Goal: Entertainment & Leisure: Consume media (video, audio)

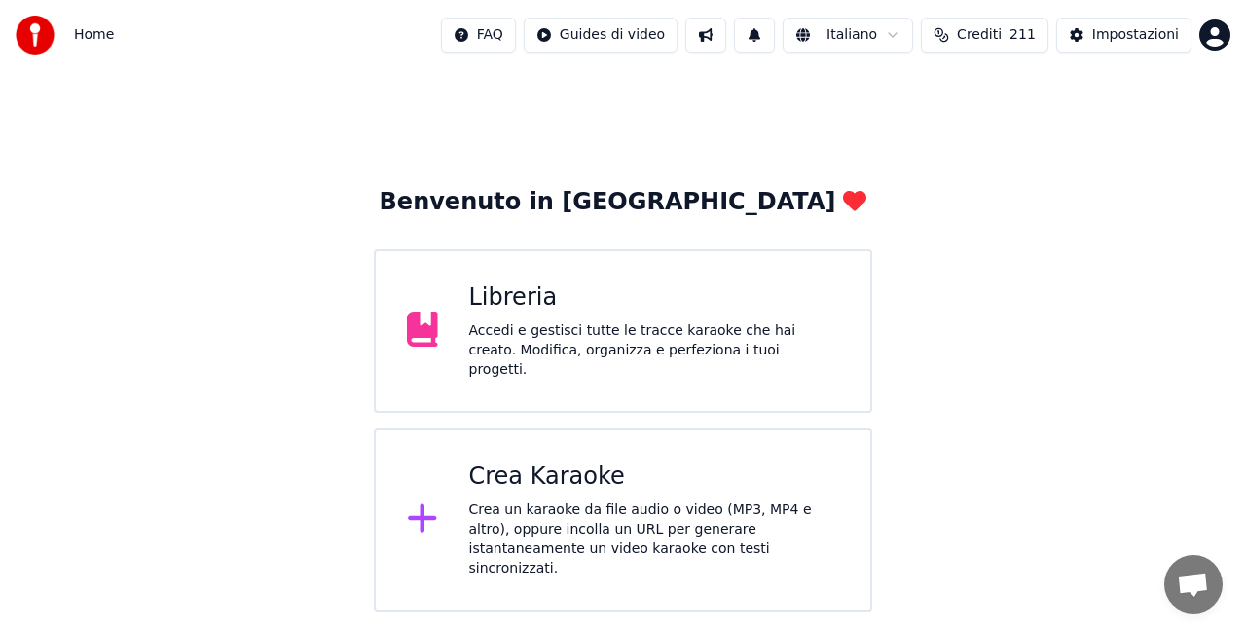
click at [659, 349] on div "Accedi e gestisci tutte le tracce karaoke che hai creato. Modifica, organizza e…" at bounding box center [654, 350] width 371 height 58
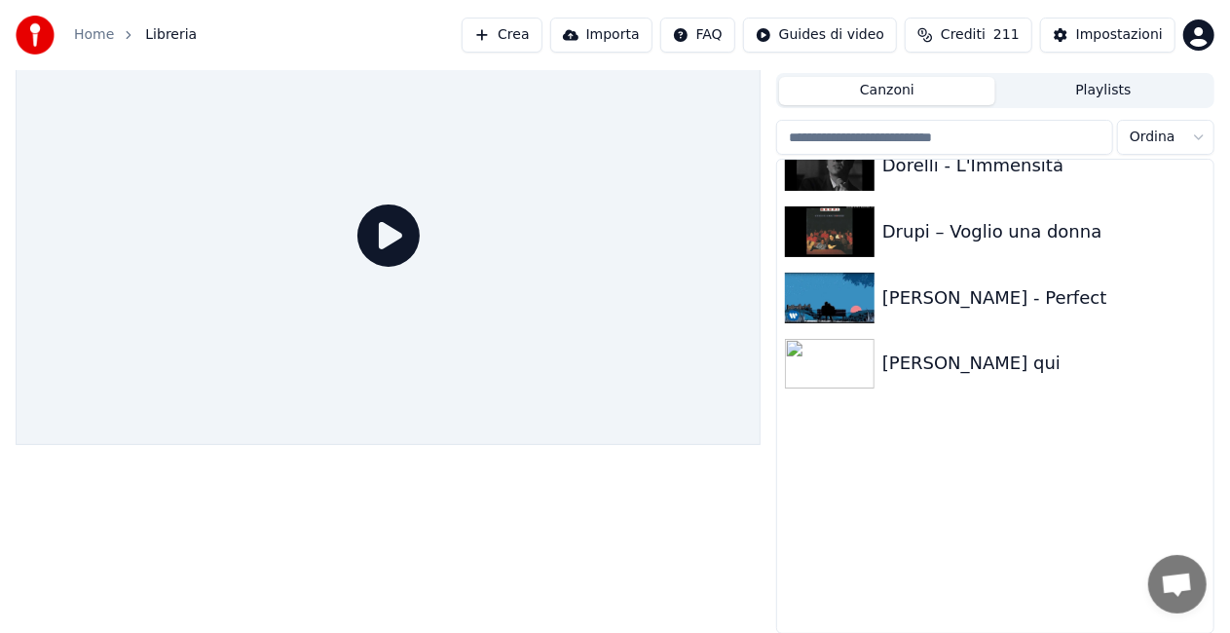
scroll to position [8567, 0]
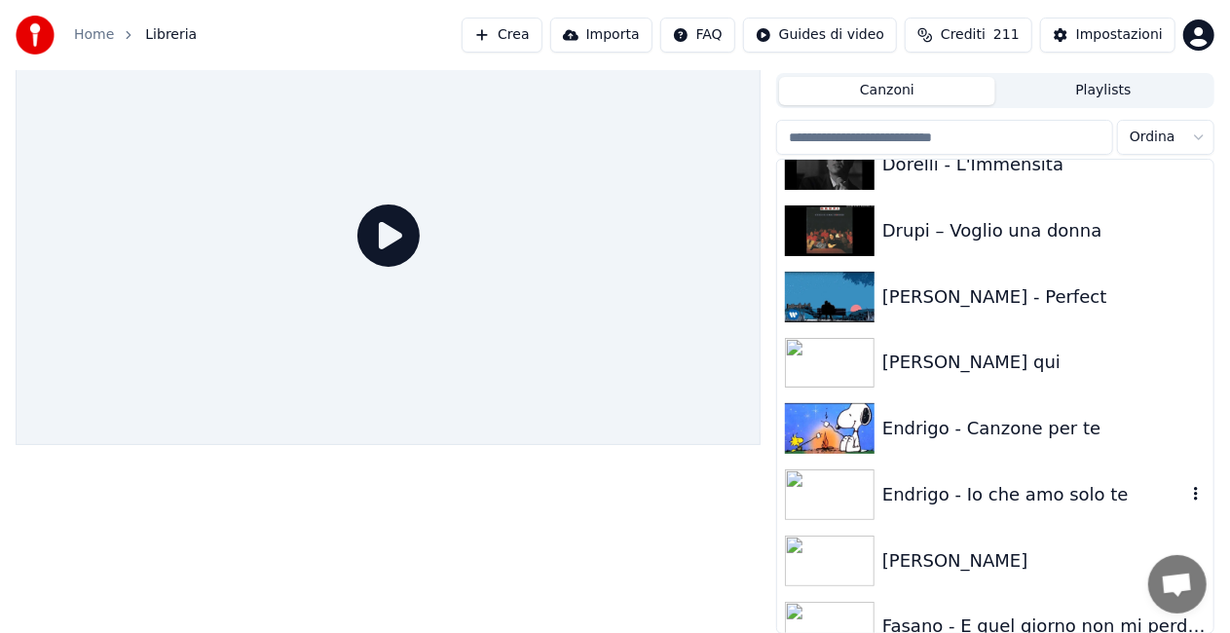
click at [991, 488] on div "Endrigo - Io che amo solo te" at bounding box center [1034, 494] width 304 height 27
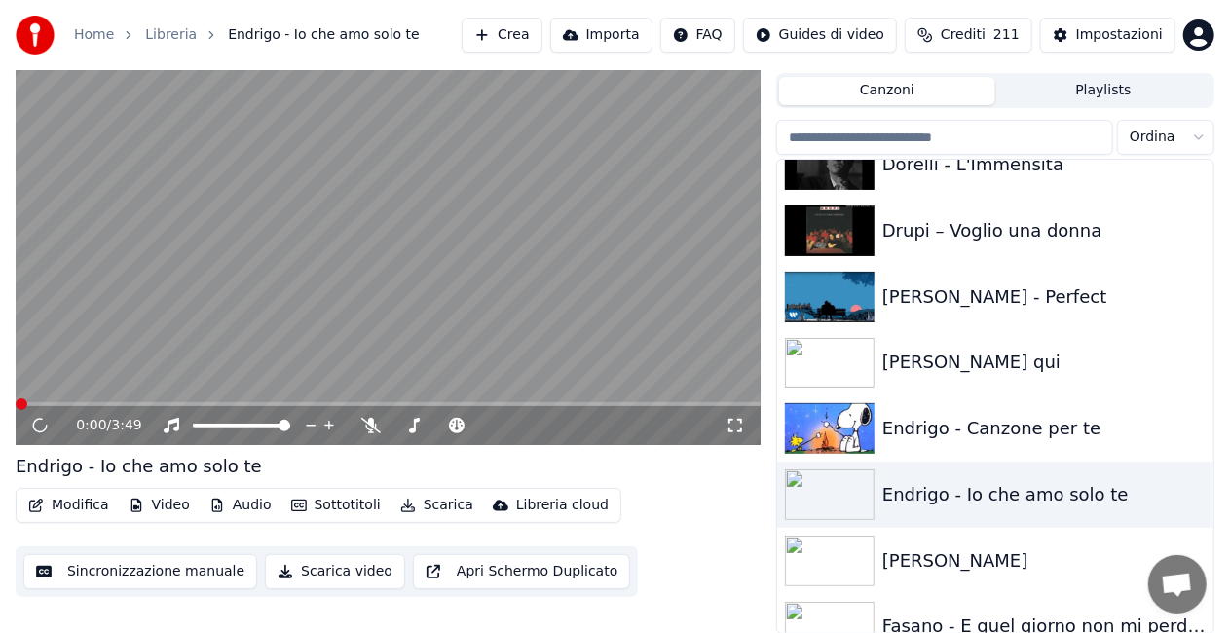
click at [746, 424] on div "0:00 / 3:49" at bounding box center [387, 425] width 729 height 19
click at [739, 425] on icon at bounding box center [734, 426] width 19 height 16
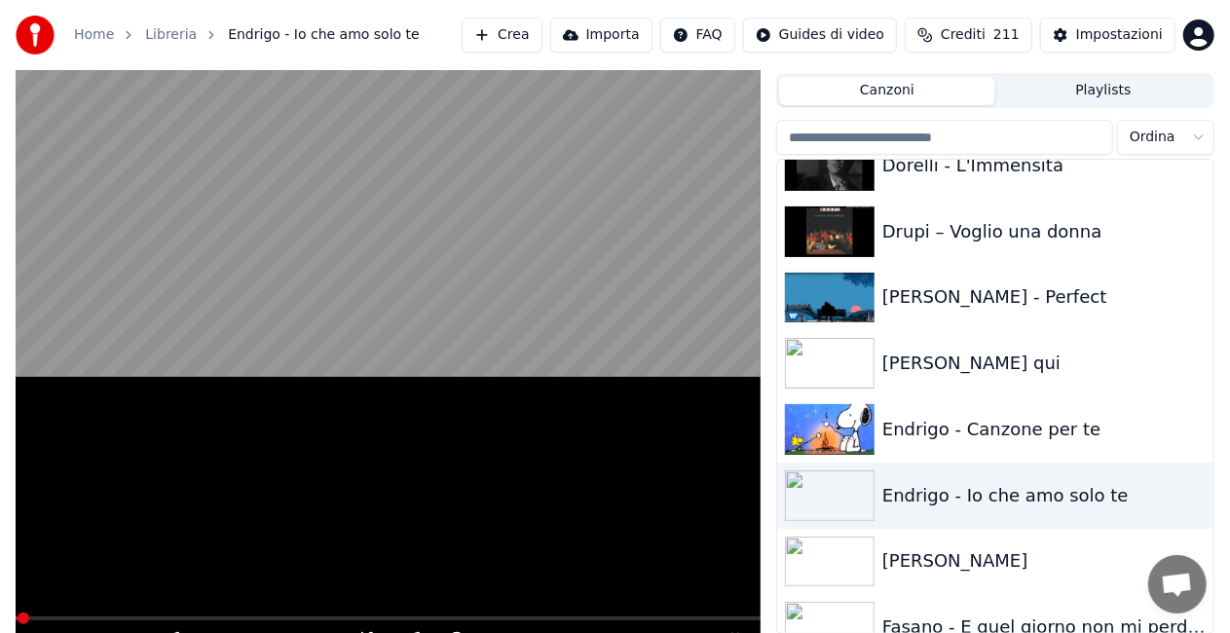
scroll to position [27, 0]
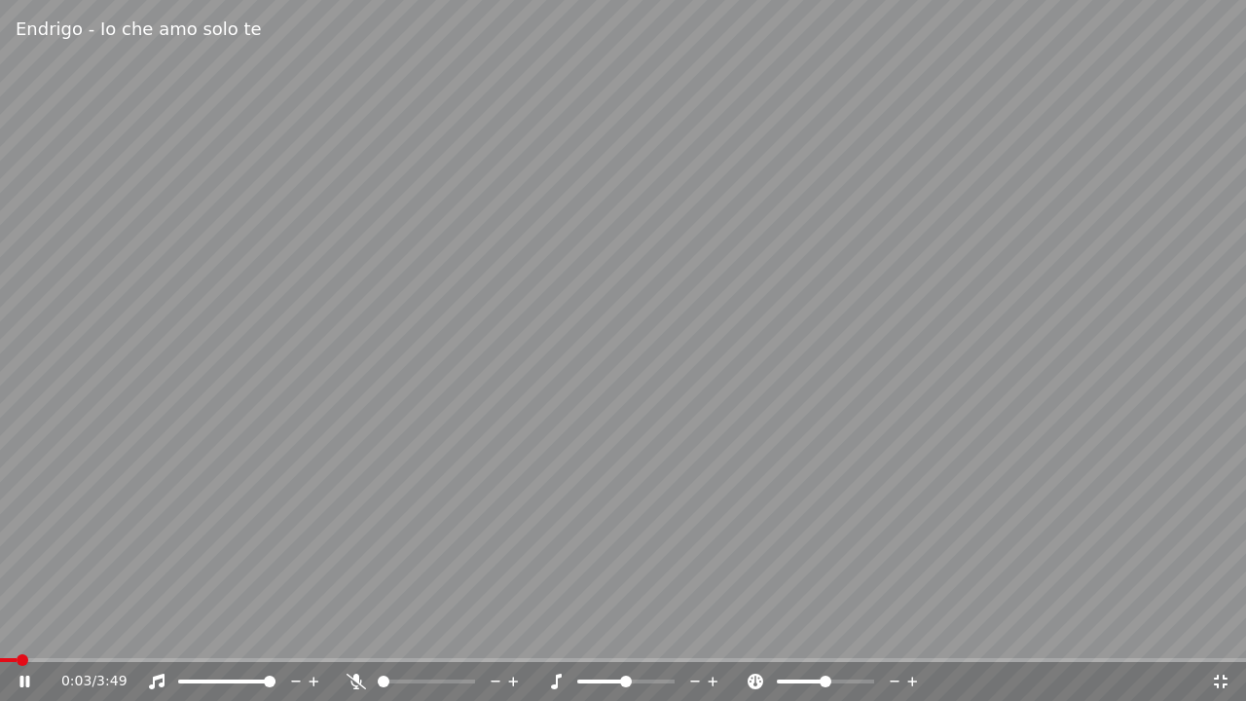
click at [362, 632] on icon at bounding box center [356, 682] width 19 height 16
click at [9, 632] on span at bounding box center [164, 660] width 329 height 4
click at [343, 632] on div "0:03 / 3:49" at bounding box center [636, 681] width 1150 height 19
click at [358, 632] on icon at bounding box center [355, 682] width 11 height 16
click at [36, 632] on div "0:35 / 3:49" at bounding box center [623, 681] width 1246 height 39
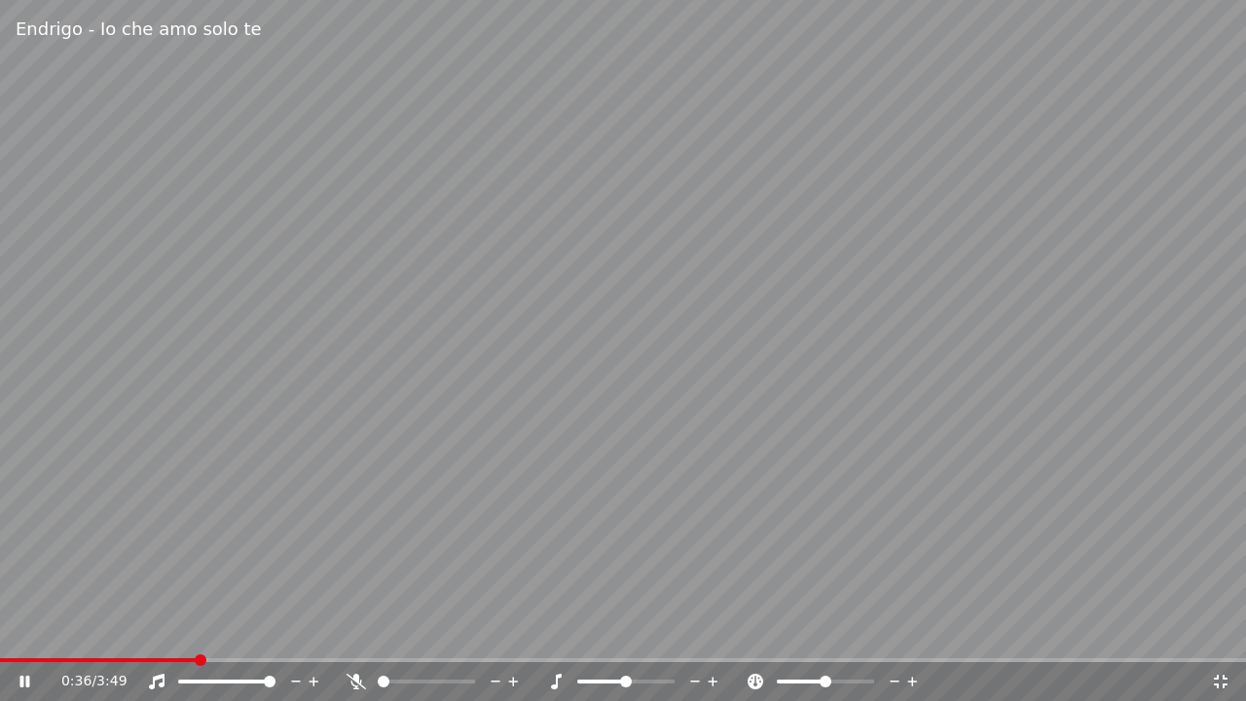
click at [34, 632] on span at bounding box center [98, 660] width 197 height 4
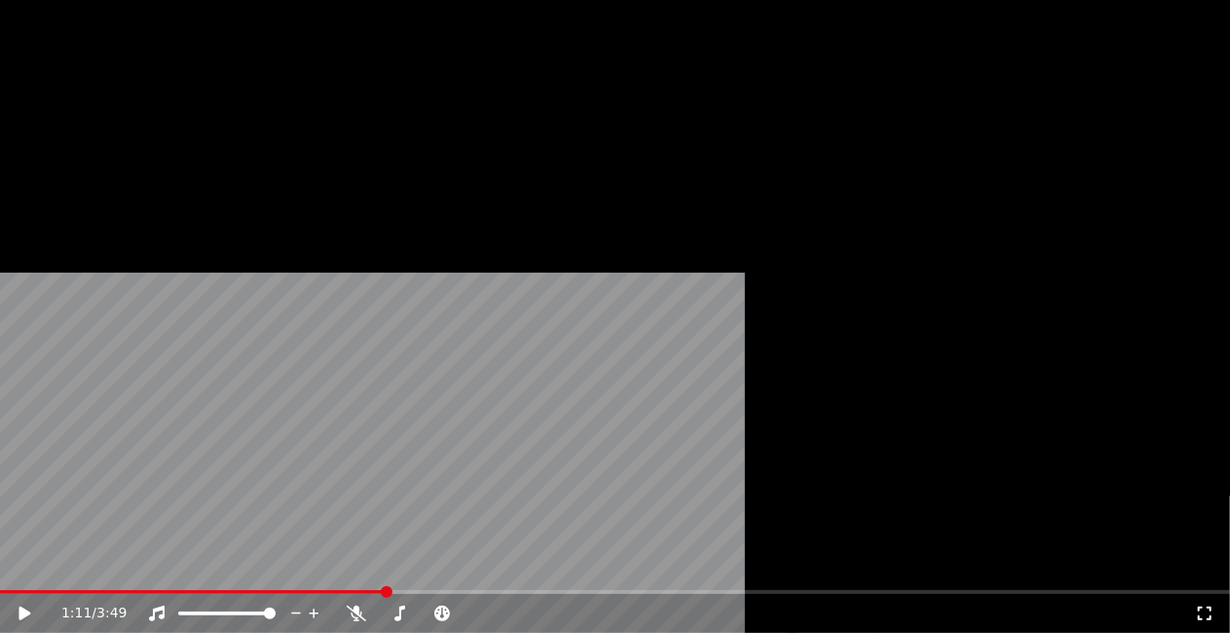
scroll to position [8275, 0]
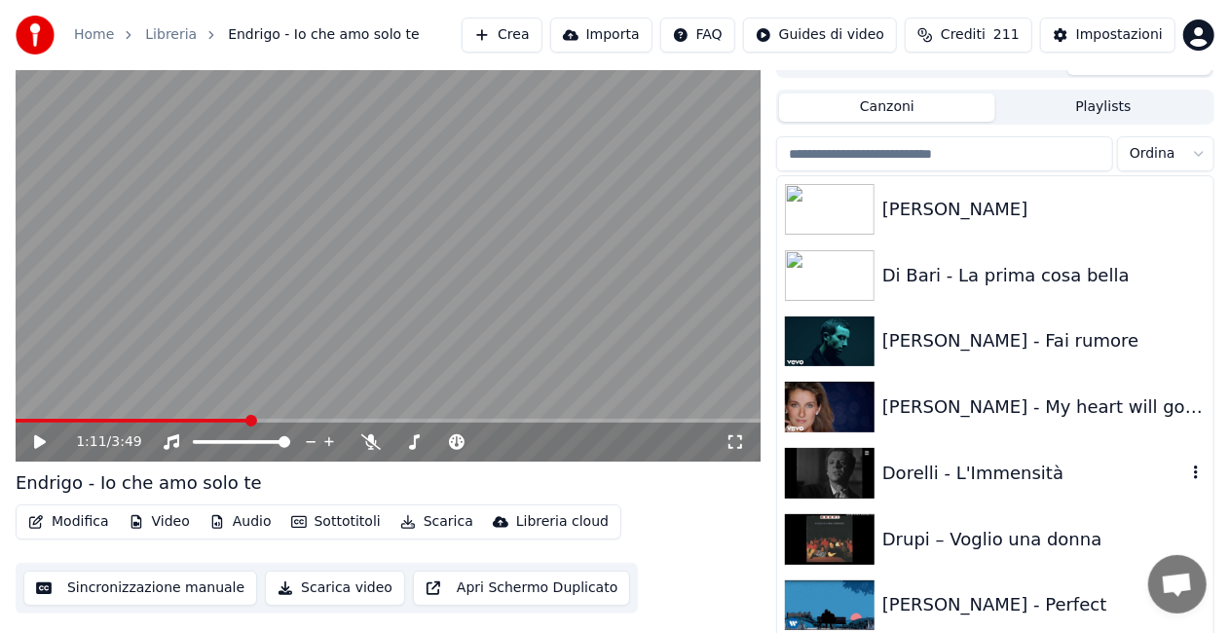
drag, startPoint x: 983, startPoint y: 466, endPoint x: 970, endPoint y: 448, distance: 23.0
click at [983, 463] on div "Dorelli - L'Immensità" at bounding box center [1034, 473] width 304 height 27
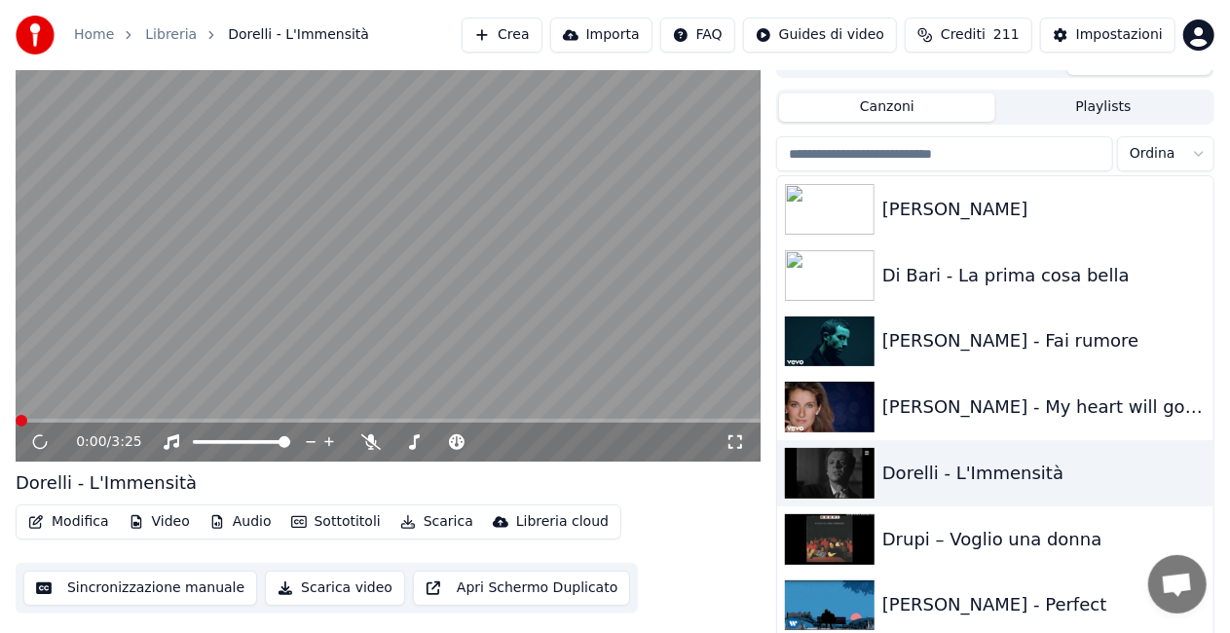
drag, startPoint x: 734, startPoint y: 436, endPoint x: 736, endPoint y: 459, distance: 22.5
click at [736, 436] on icon at bounding box center [734, 442] width 19 height 16
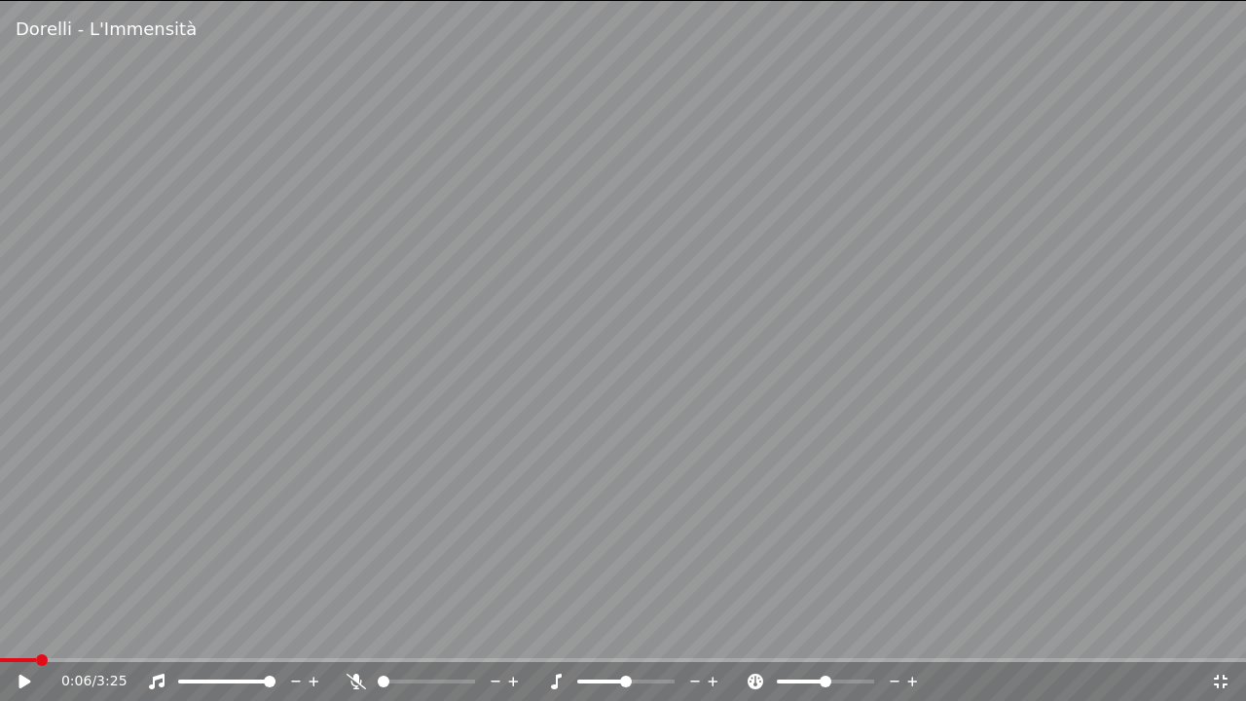
click at [36, 632] on span at bounding box center [18, 660] width 36 height 4
drag, startPoint x: 674, startPoint y: 358, endPoint x: 679, endPoint y: 347, distance: 12.7
click at [679, 347] on video at bounding box center [623, 350] width 1246 height 701
click at [538, 428] on video at bounding box center [623, 350] width 1246 height 701
click at [352, 632] on icon at bounding box center [356, 682] width 19 height 16
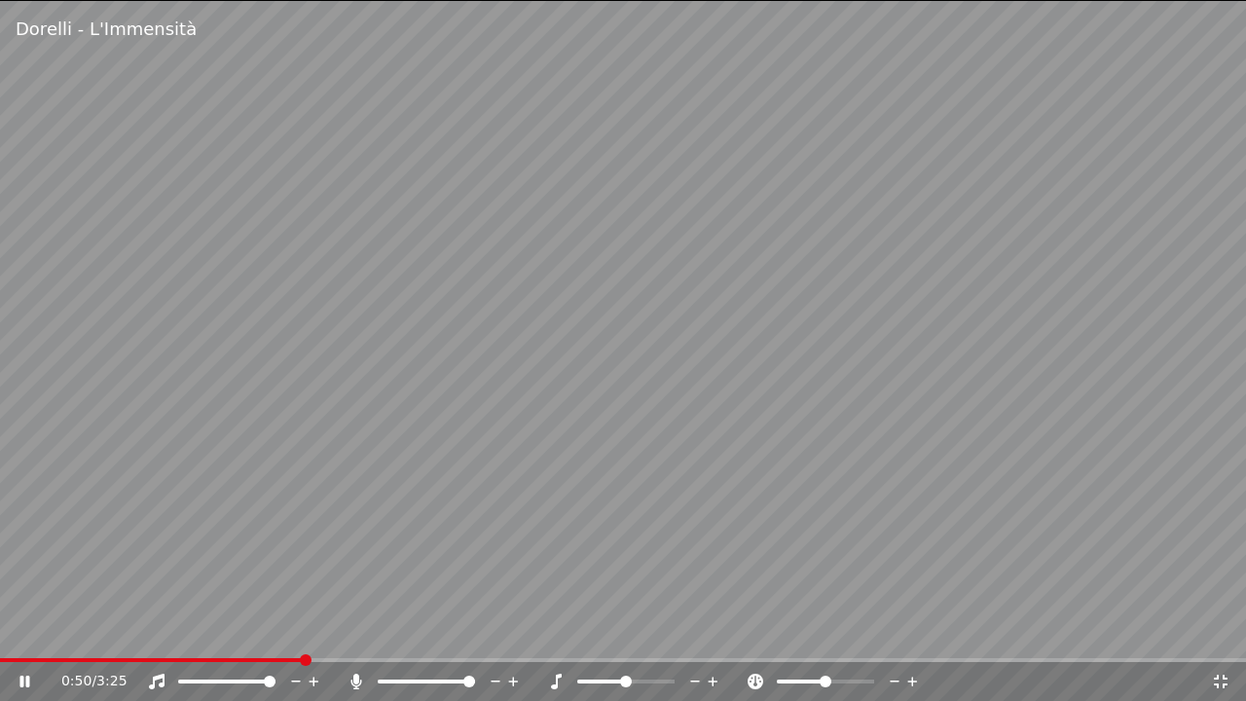
click at [303, 632] on span at bounding box center [151, 660] width 303 height 4
click at [354, 632] on icon at bounding box center [355, 682] width 11 height 16
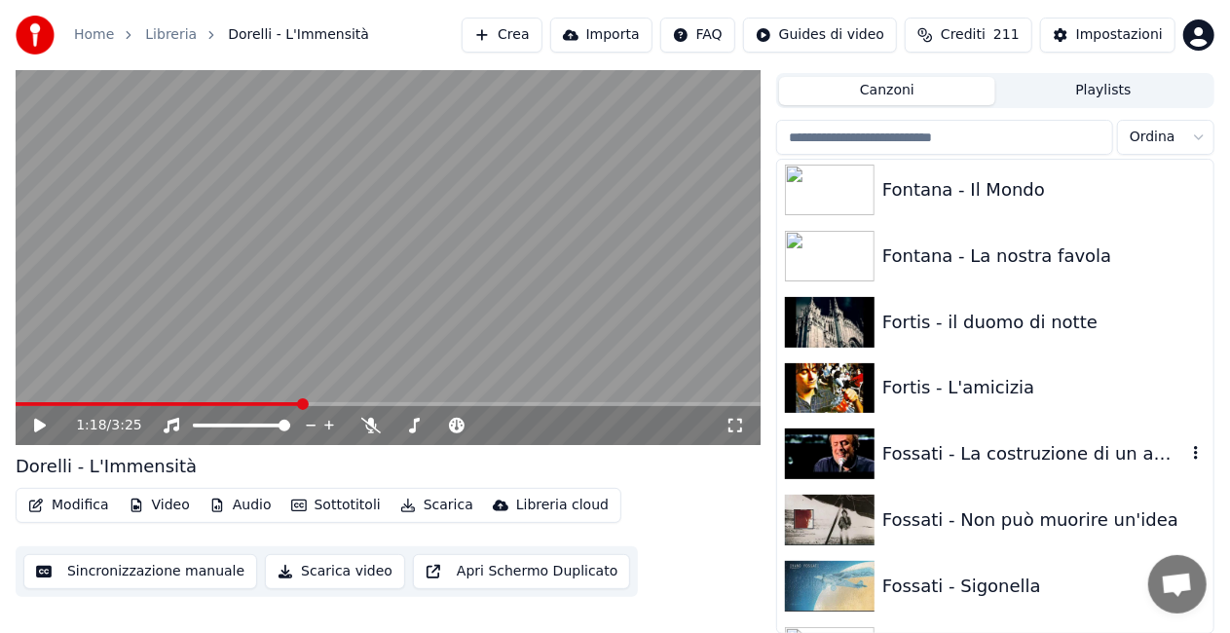
scroll to position [9833, 0]
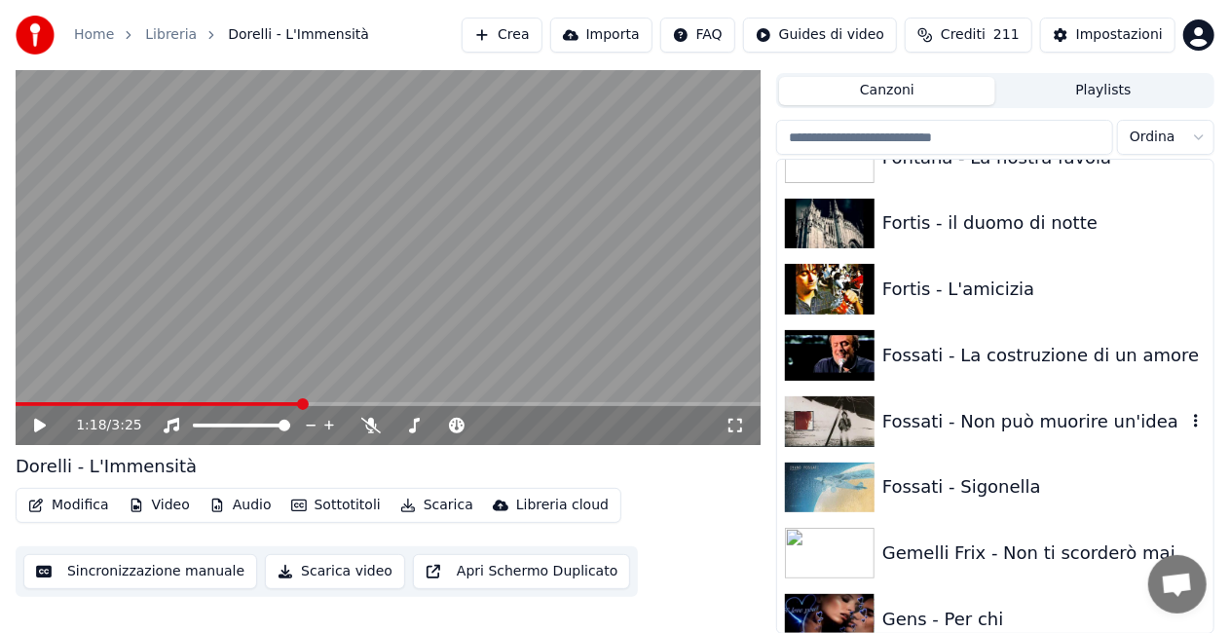
click at [915, 450] on div "Fossati - Non può muorire un'idea" at bounding box center [995, 421] width 436 height 66
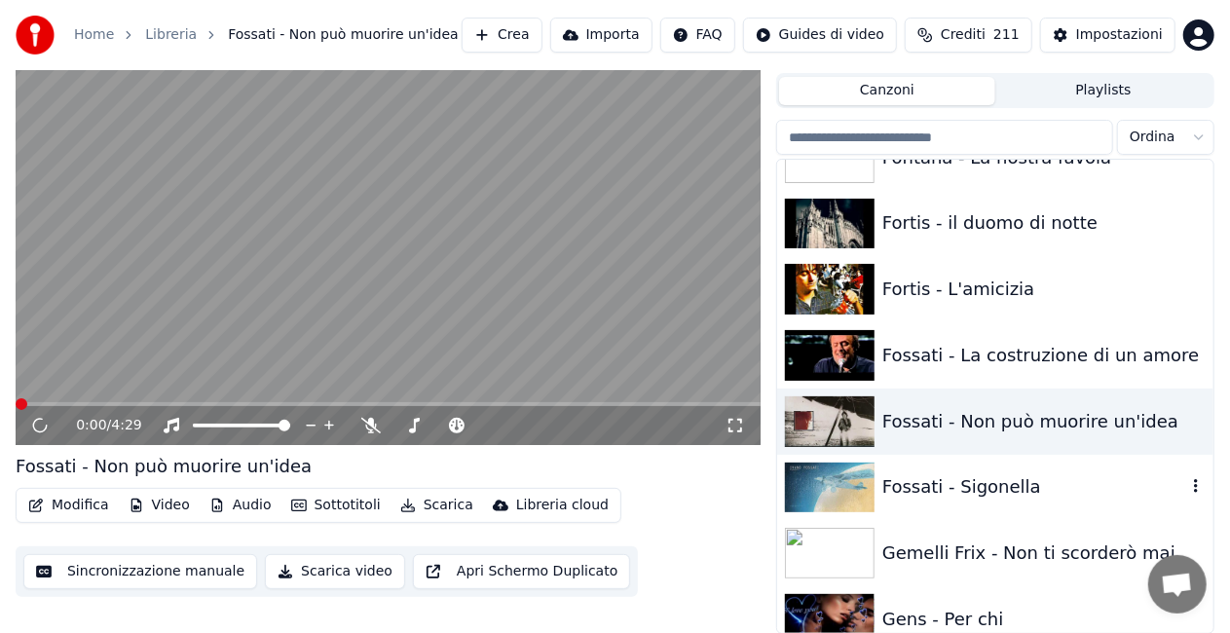
click at [916, 476] on div "Fossati - Sigonella" at bounding box center [1034, 486] width 304 height 27
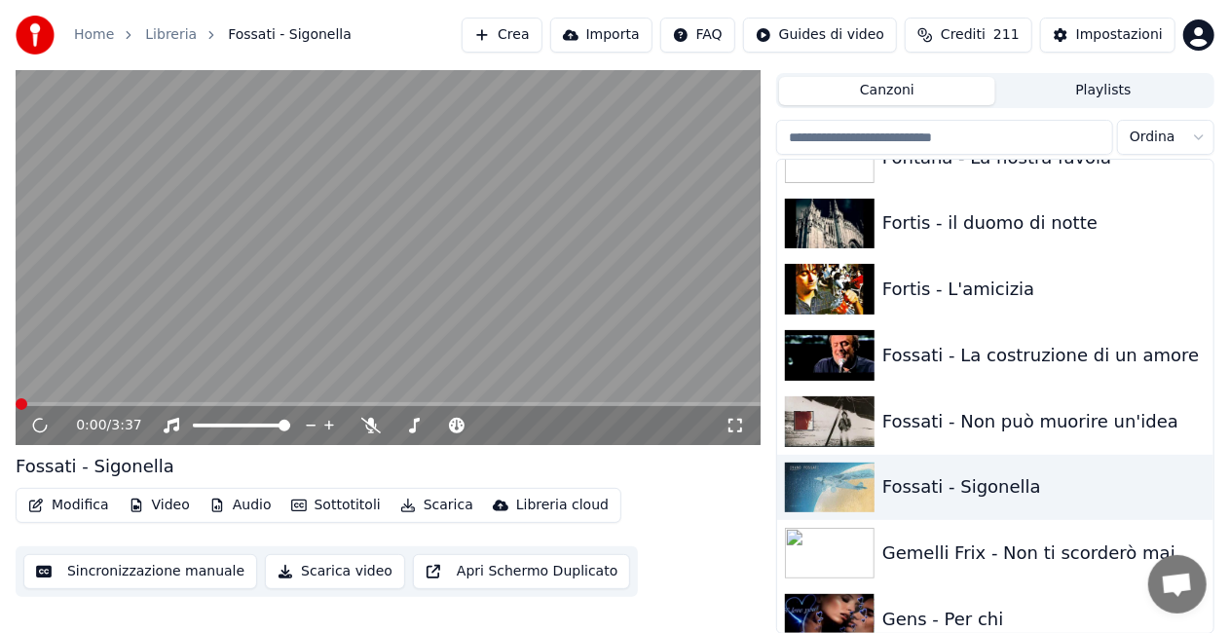
drag, startPoint x: 725, startPoint y: 421, endPoint x: 728, endPoint y: 448, distance: 27.4
click at [726, 421] on icon at bounding box center [734, 426] width 19 height 16
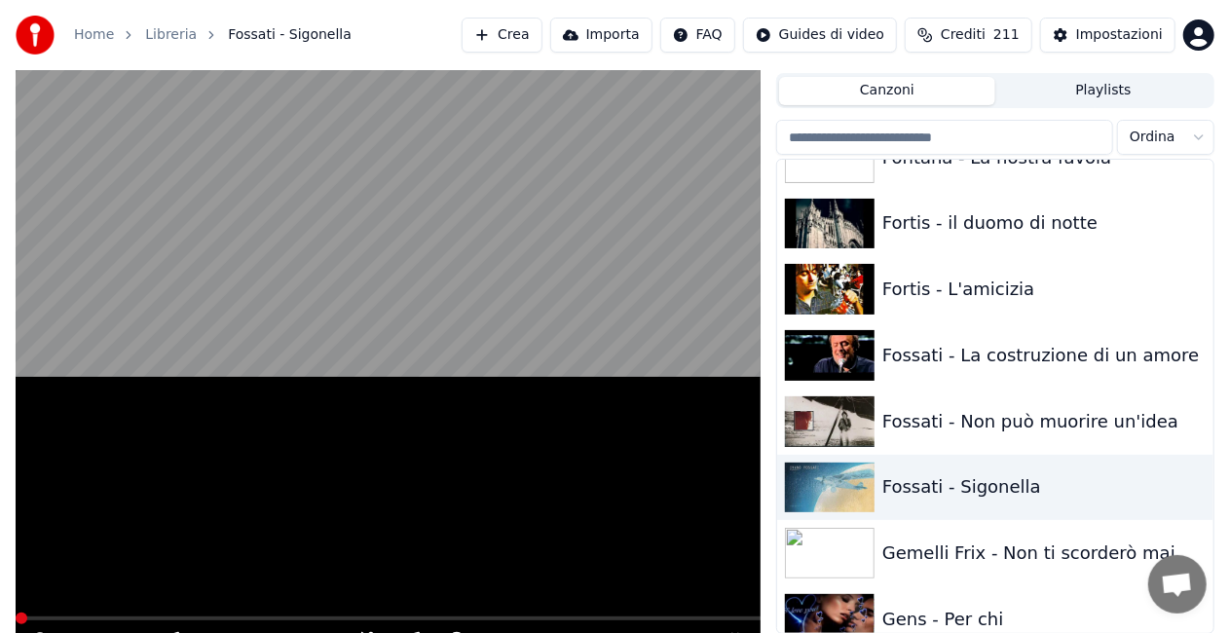
scroll to position [27, 0]
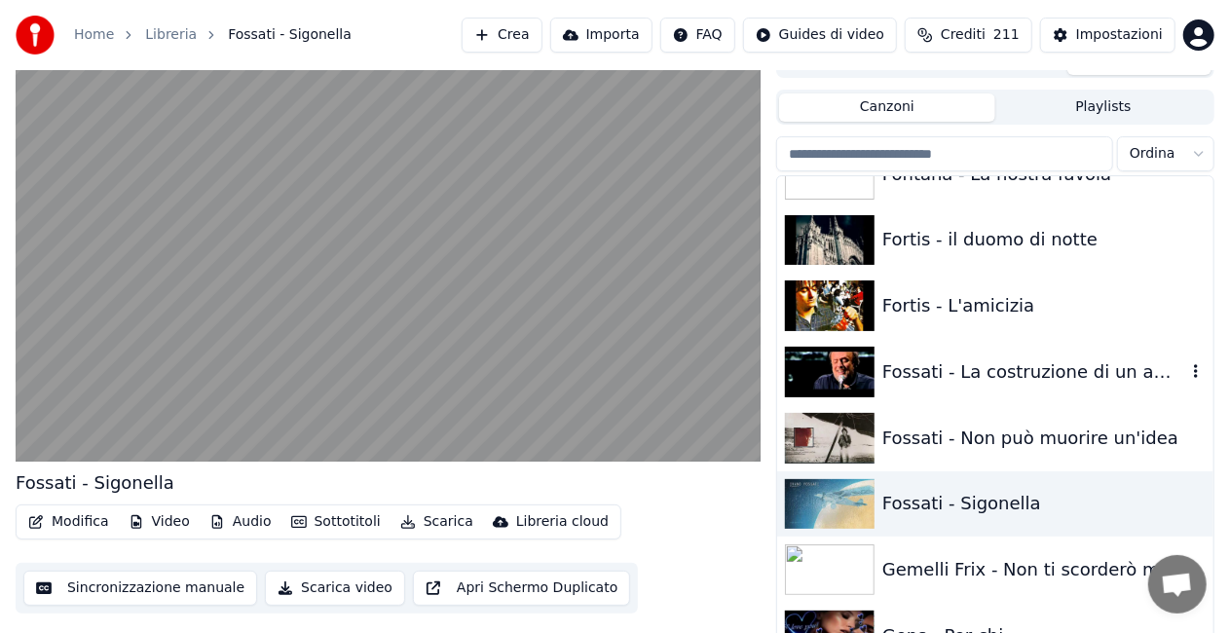
click at [995, 378] on div "Fossati - La costruzione di un amore" at bounding box center [1034, 371] width 304 height 27
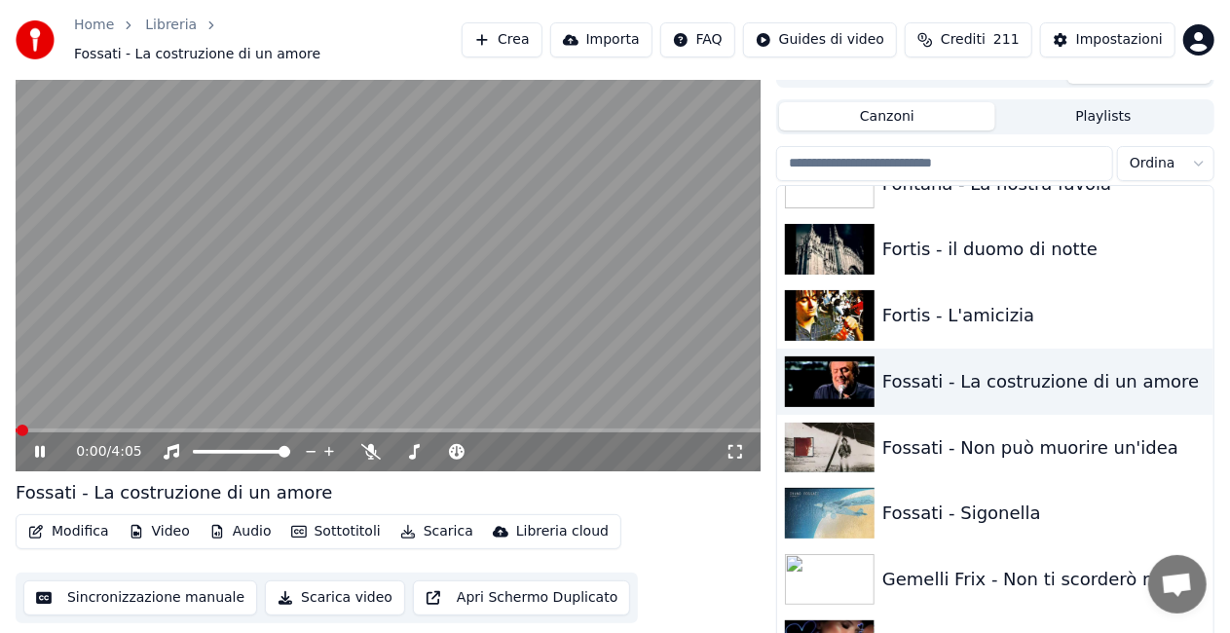
click at [736, 444] on icon at bounding box center [734, 452] width 19 height 16
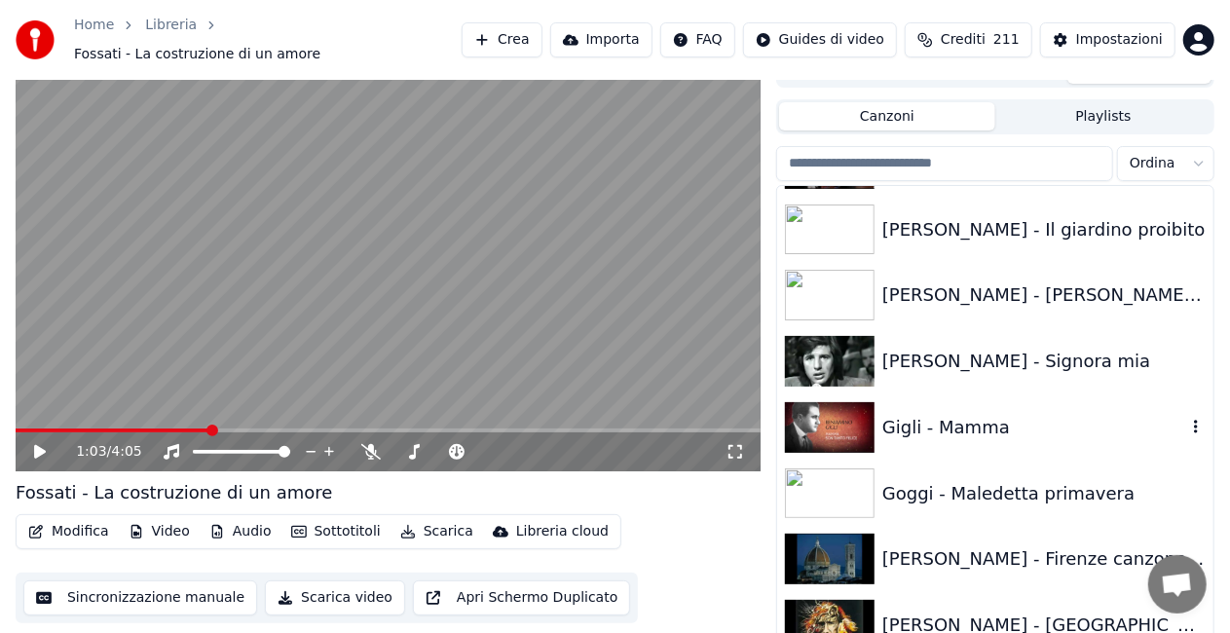
scroll to position [10320, 0]
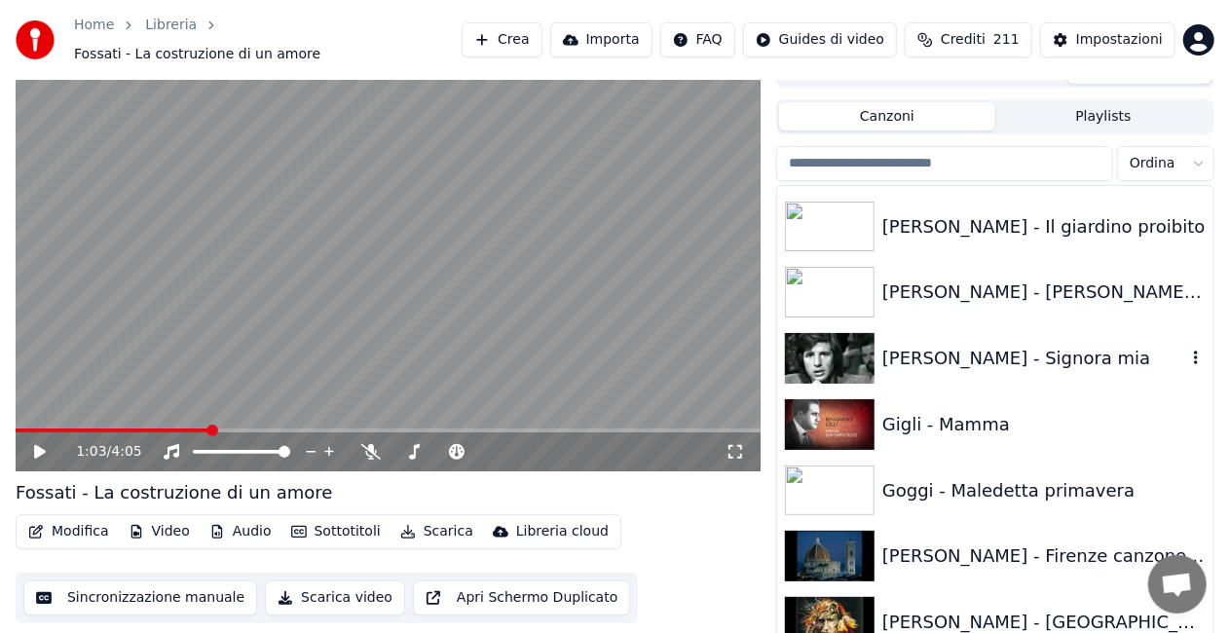
click at [952, 351] on div "[PERSON_NAME] - Signora mia" at bounding box center [1034, 358] width 304 height 27
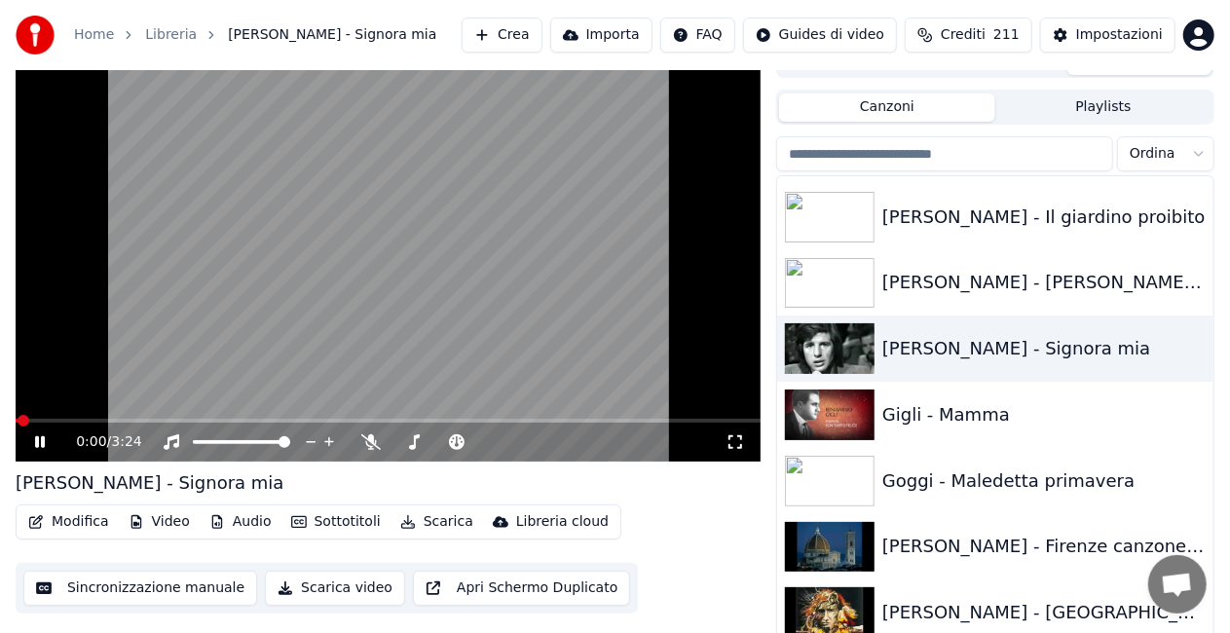
drag, startPoint x: 730, startPoint y: 442, endPoint x: 731, endPoint y: 463, distance: 21.4
click at [731, 442] on icon at bounding box center [734, 442] width 19 height 16
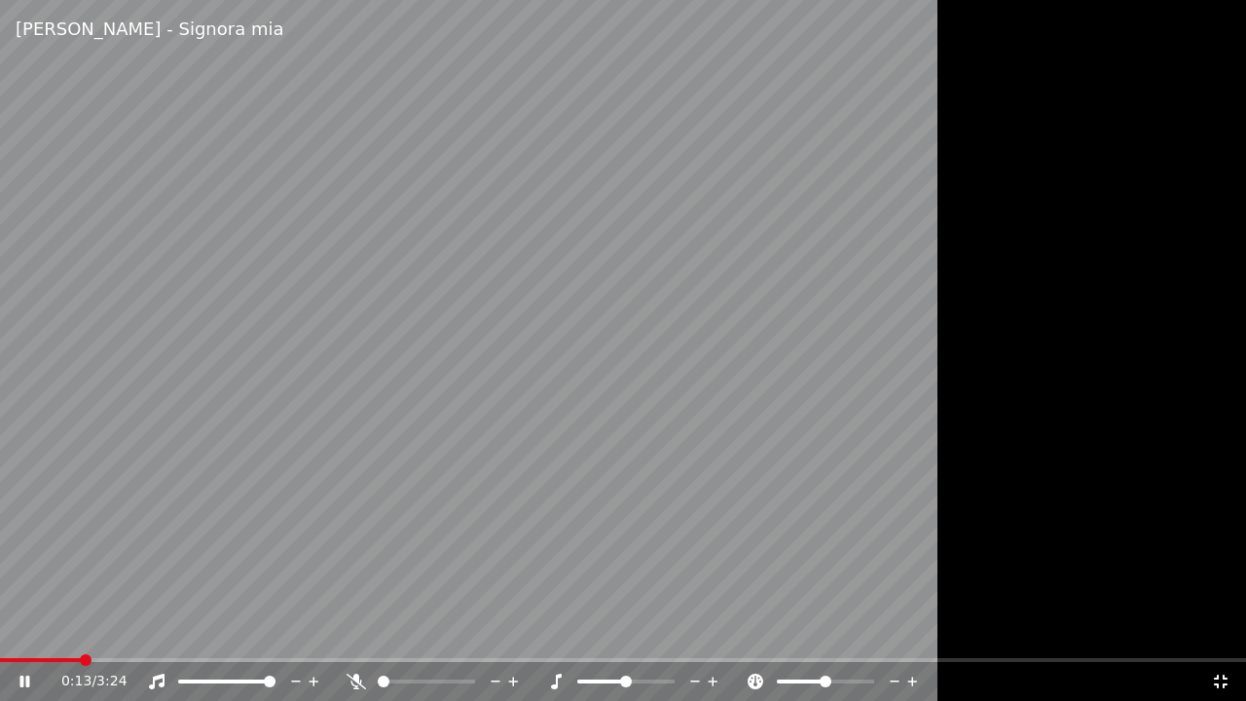
click at [358, 632] on icon at bounding box center [356, 682] width 19 height 16
click at [16, 632] on span at bounding box center [9, 660] width 18 height 4
click at [1222, 632] on div "0:03 / 3:24" at bounding box center [623, 681] width 1231 height 19
click at [1225, 632] on icon at bounding box center [1221, 682] width 14 height 14
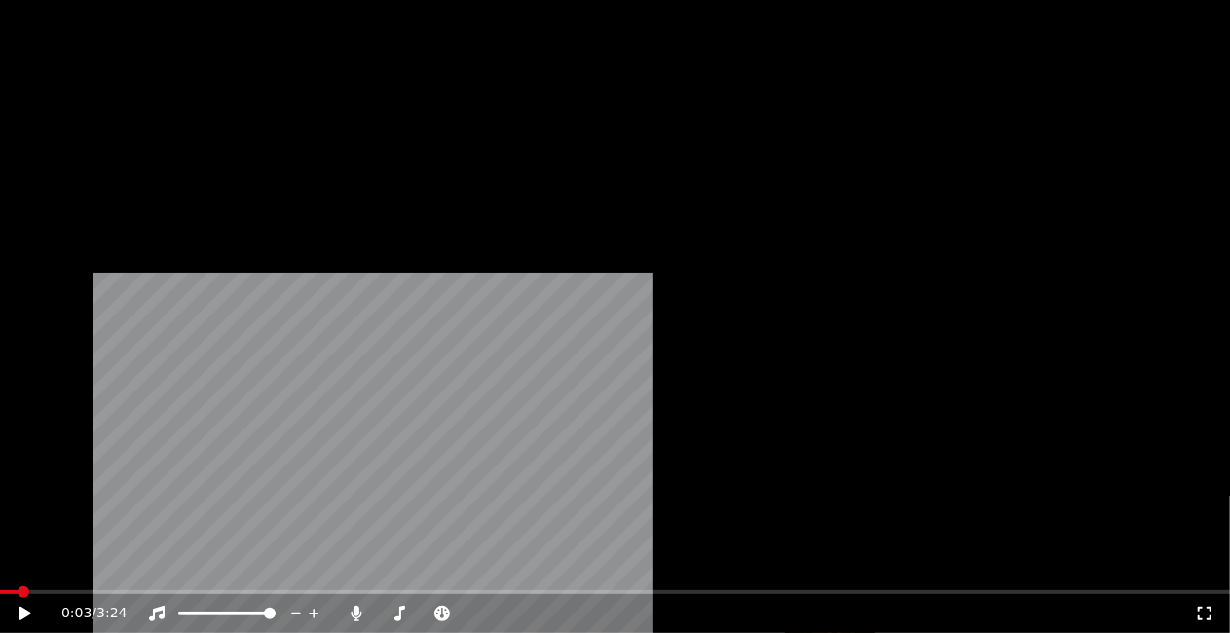
scroll to position [10806, 0]
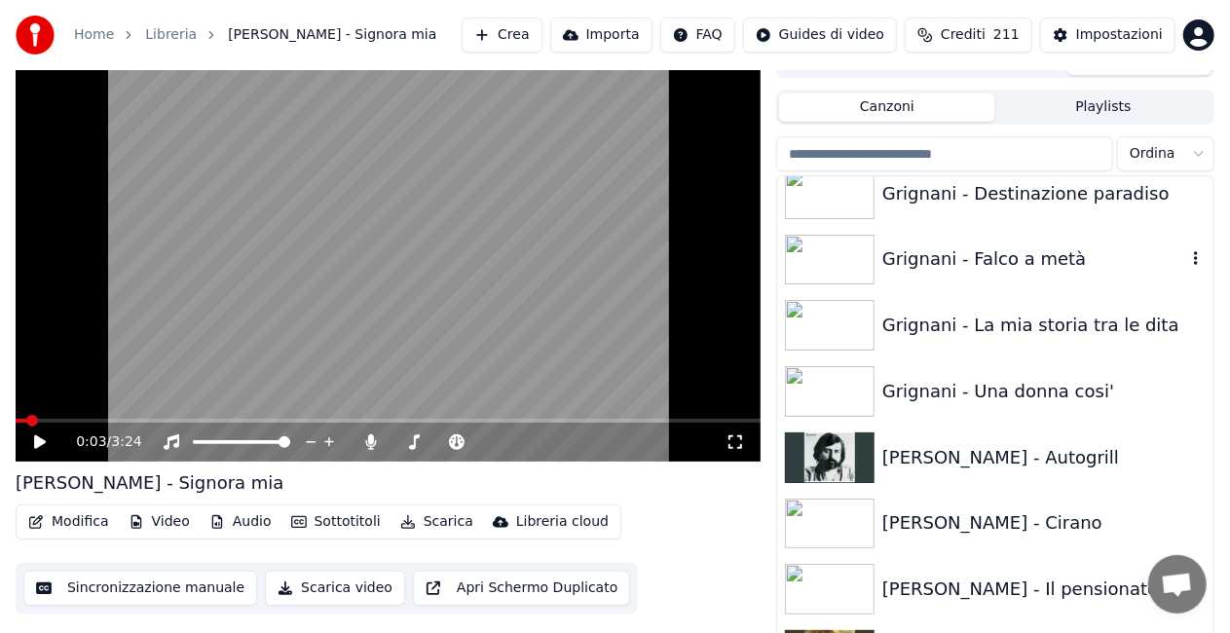
click at [1005, 257] on div "Grignani - Falco a metà" at bounding box center [1034, 258] width 304 height 27
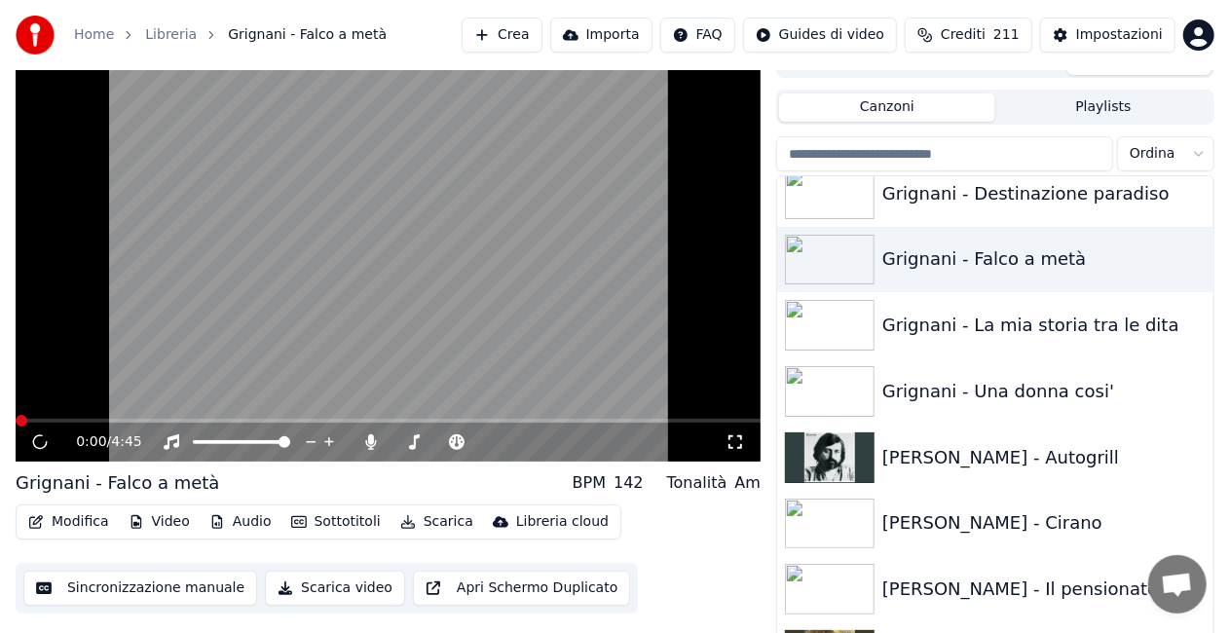
click at [742, 445] on icon at bounding box center [734, 442] width 19 height 16
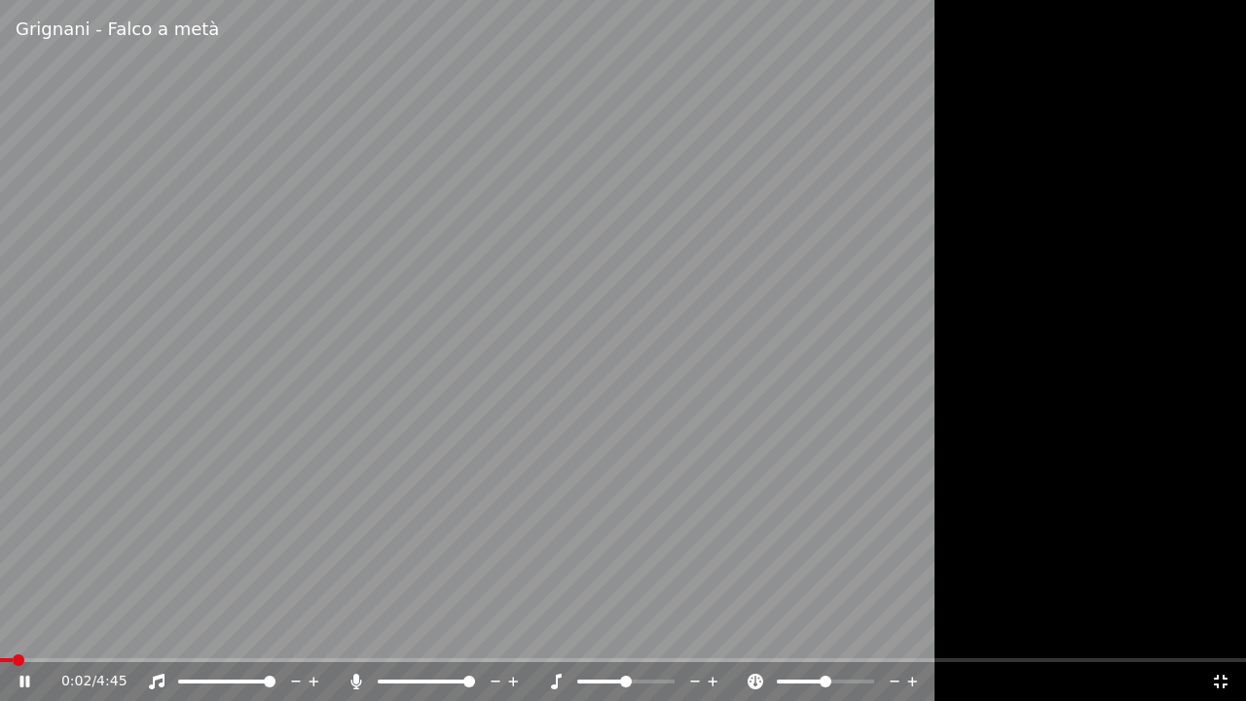
click at [358, 632] on icon at bounding box center [355, 682] width 11 height 16
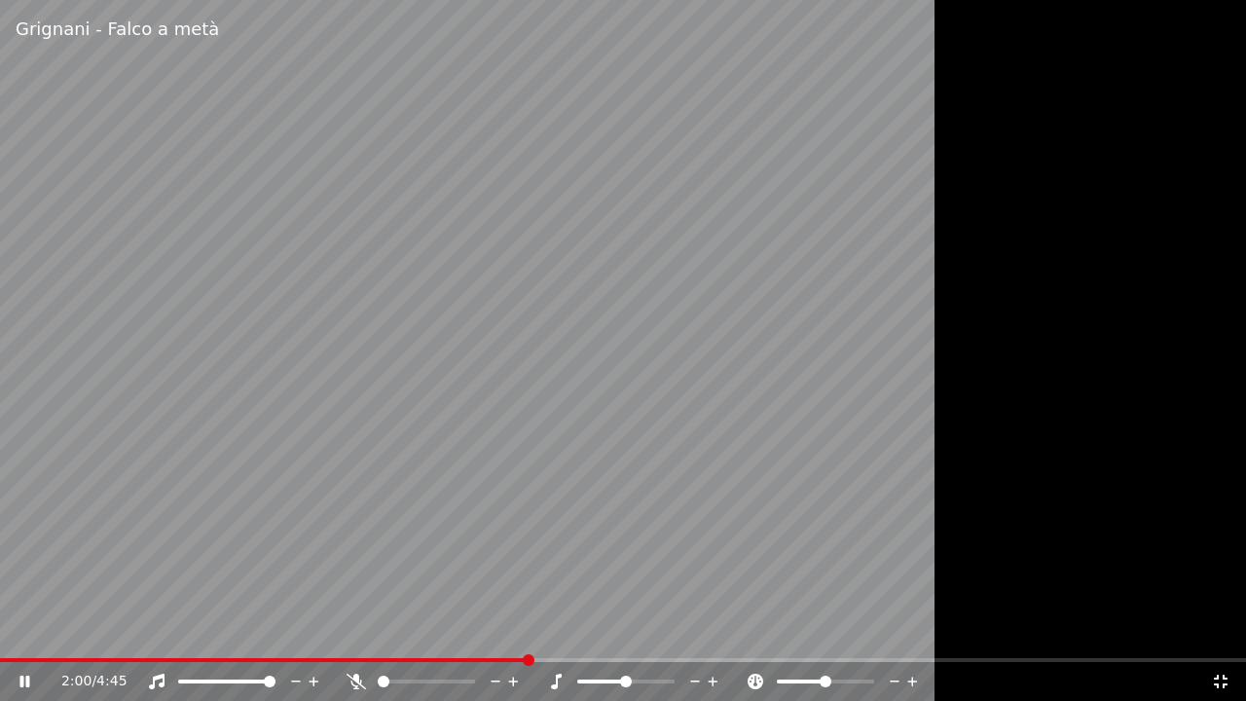
click at [1221, 632] on icon at bounding box center [1220, 682] width 19 height 16
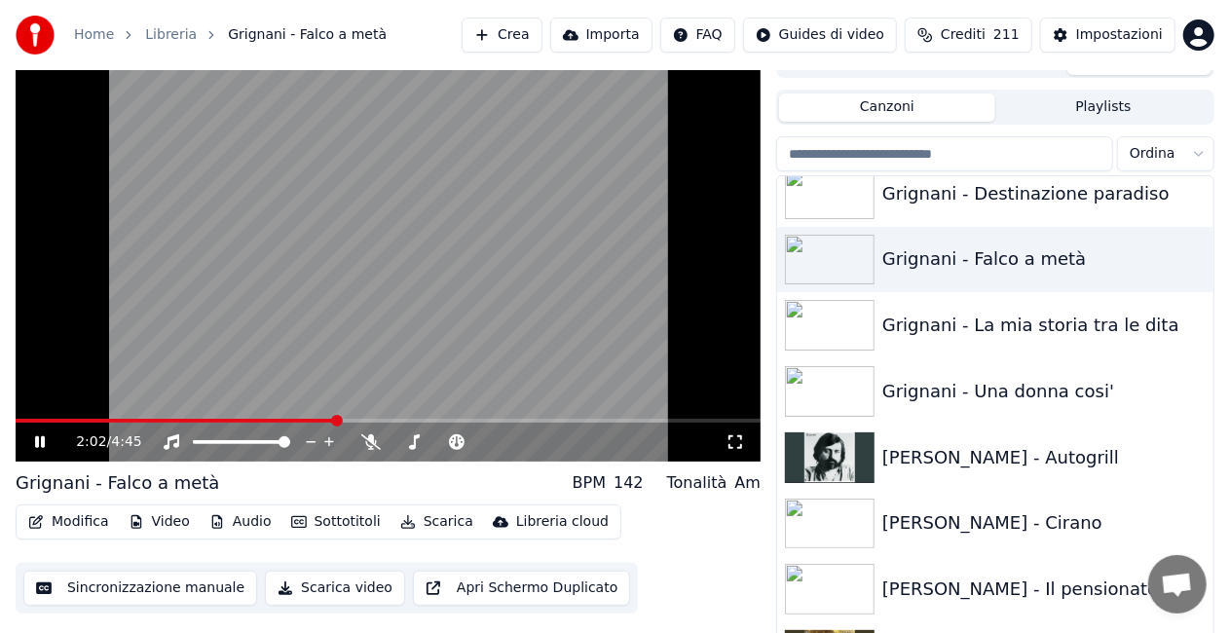
click at [387, 269] on video at bounding box center [388, 252] width 745 height 419
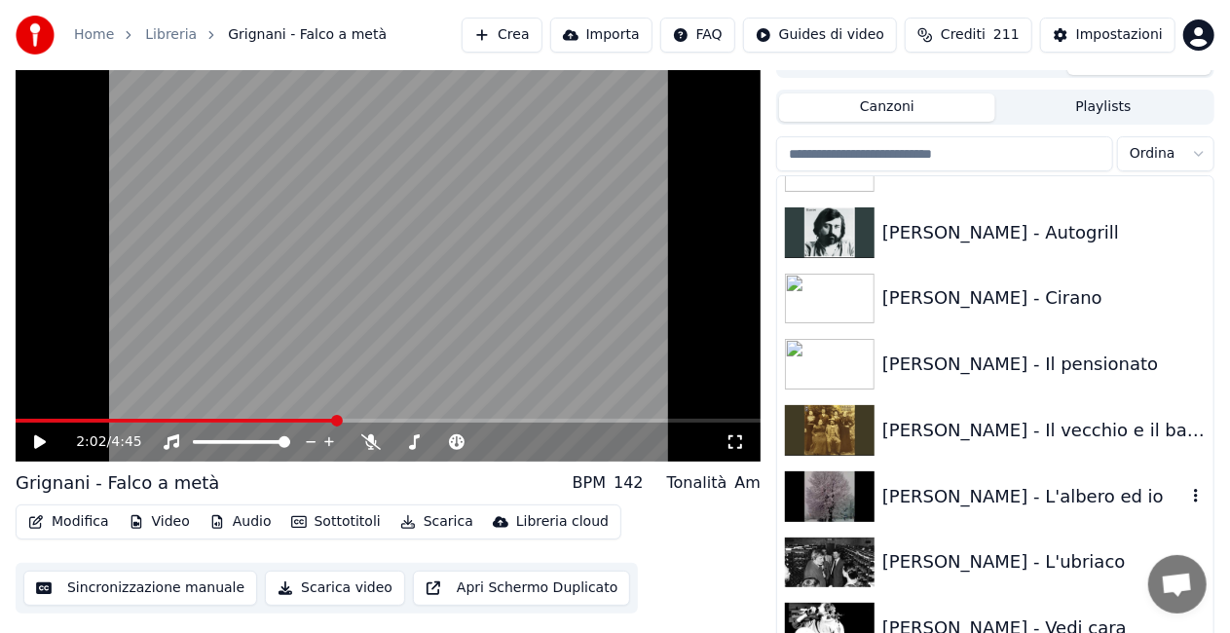
scroll to position [11196, 0]
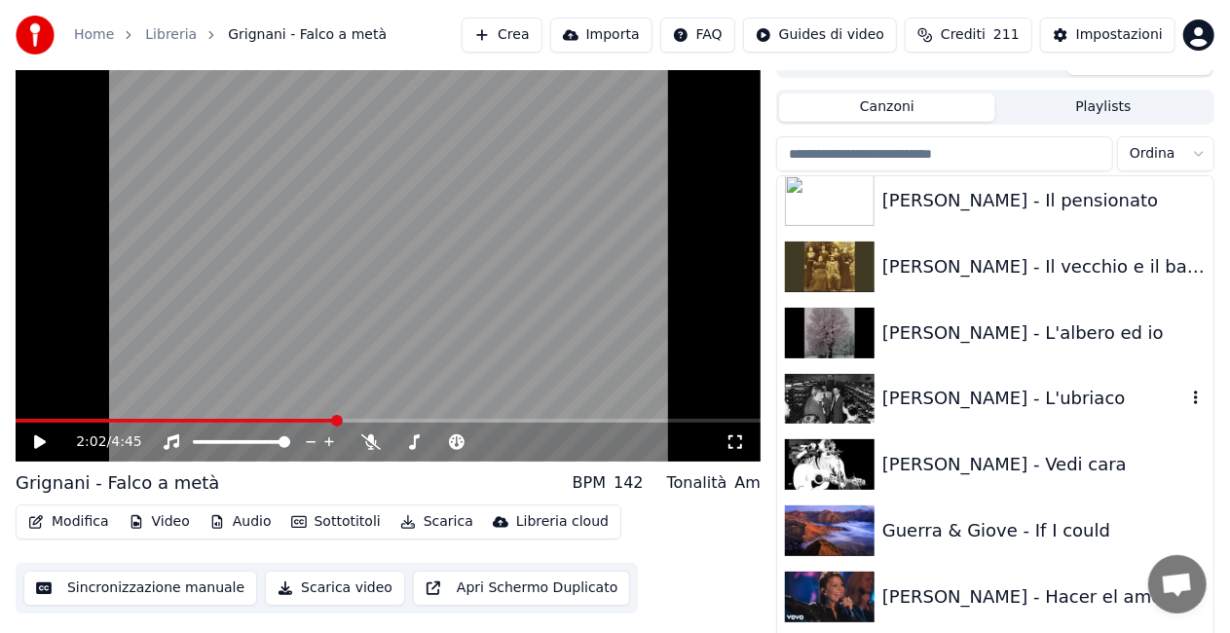
click at [991, 388] on div "[PERSON_NAME] - L'ubriaco" at bounding box center [1034, 398] width 304 height 27
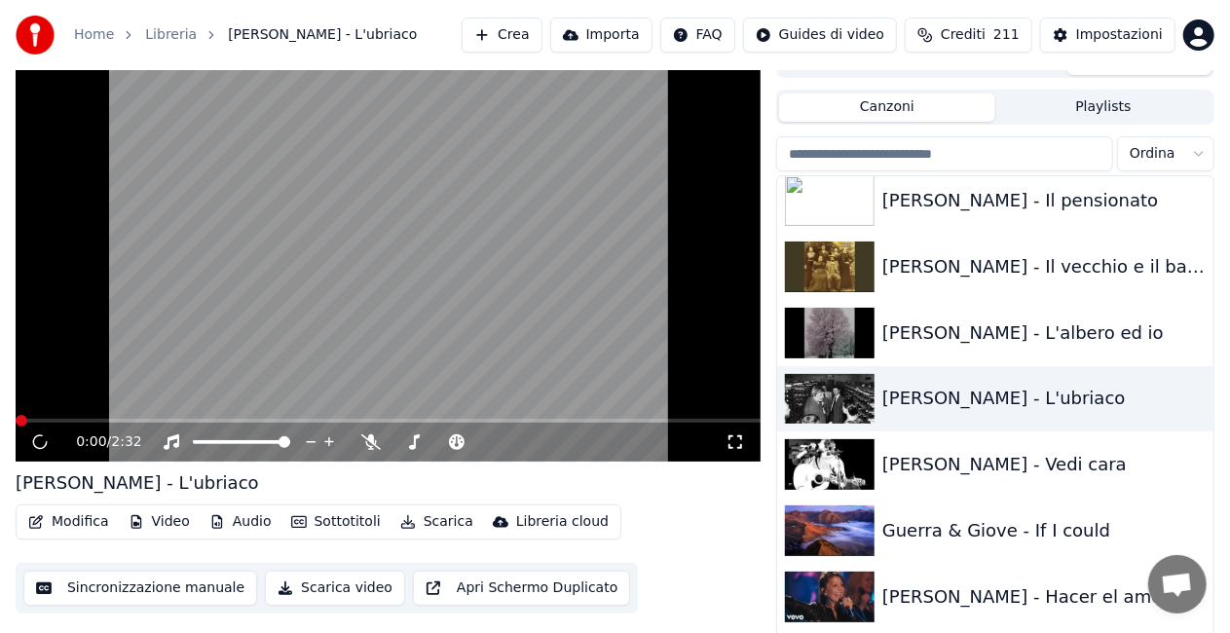
click at [735, 438] on icon at bounding box center [734, 442] width 19 height 16
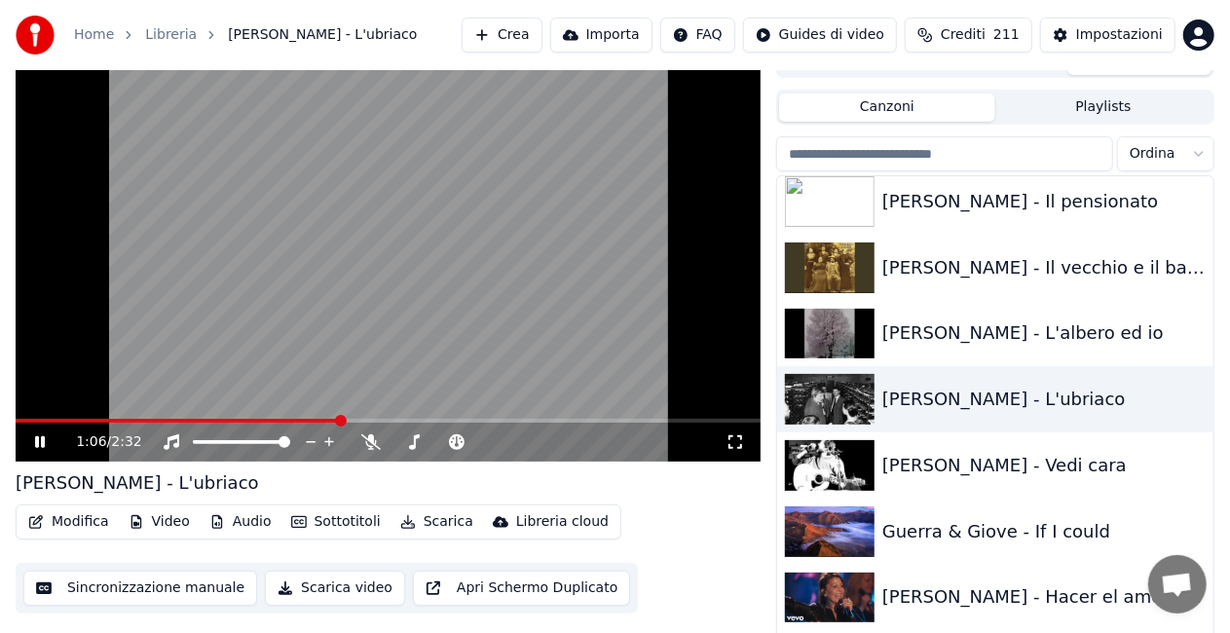
click at [586, 201] on video at bounding box center [388, 252] width 745 height 419
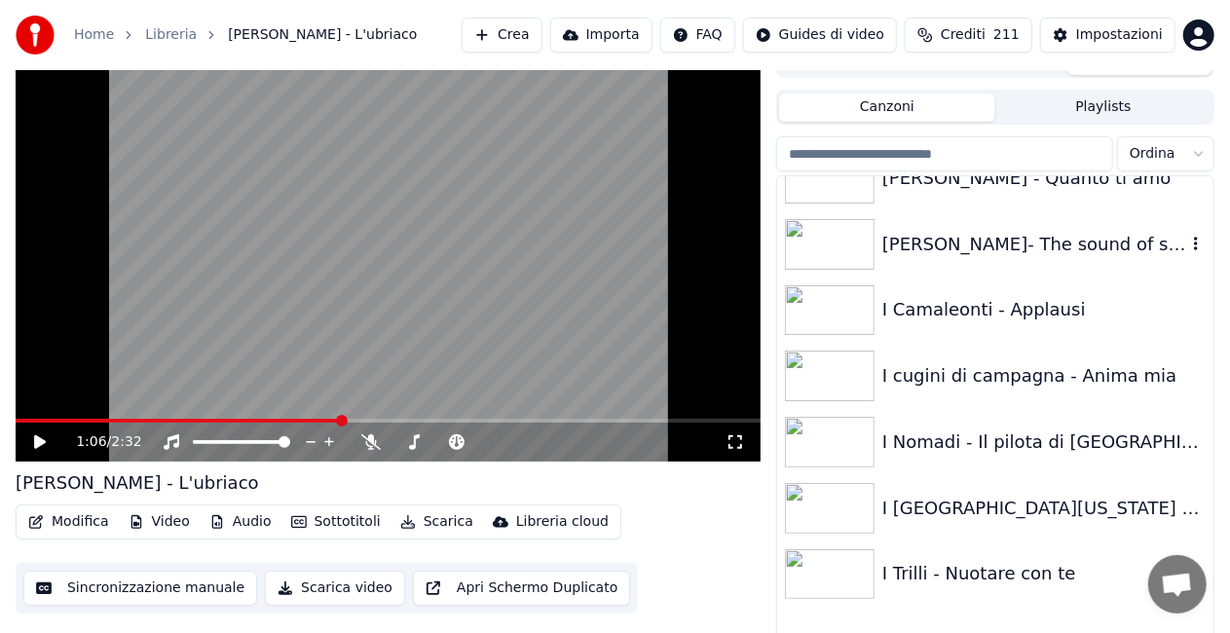
scroll to position [11683, 0]
click at [1010, 429] on div "I Nomadi - Il pilota di [GEOGRAPHIC_DATA]" at bounding box center [1034, 441] width 304 height 27
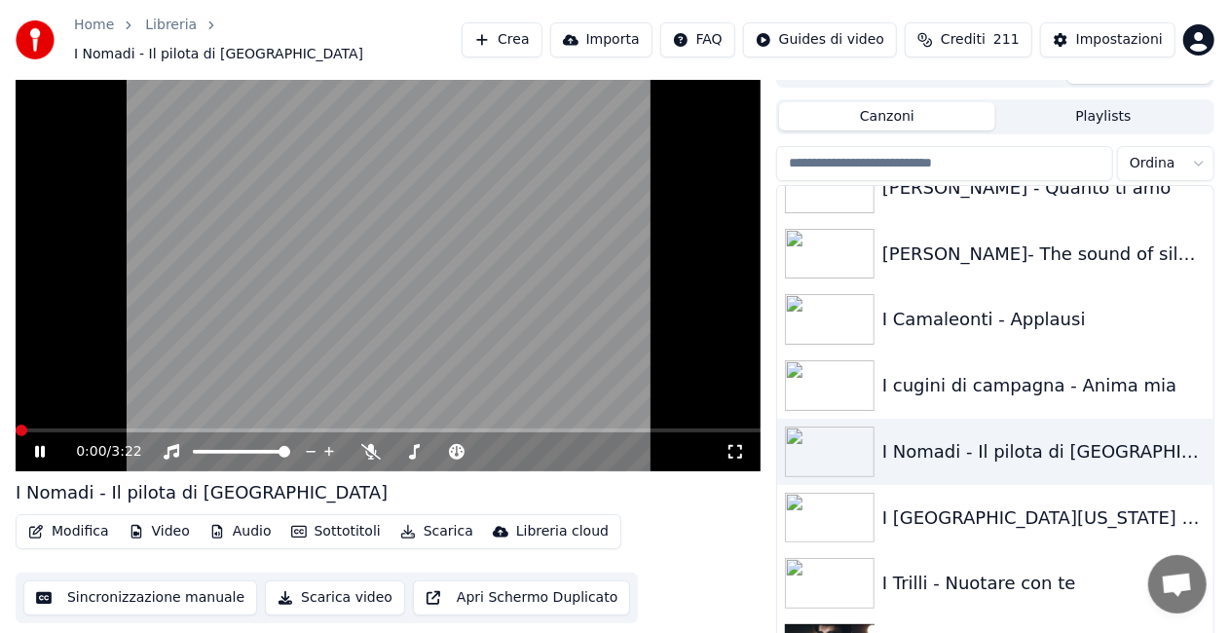
click at [739, 451] on div "0:00 / 3:22" at bounding box center [387, 451] width 729 height 19
click at [732, 447] on icon at bounding box center [734, 452] width 19 height 16
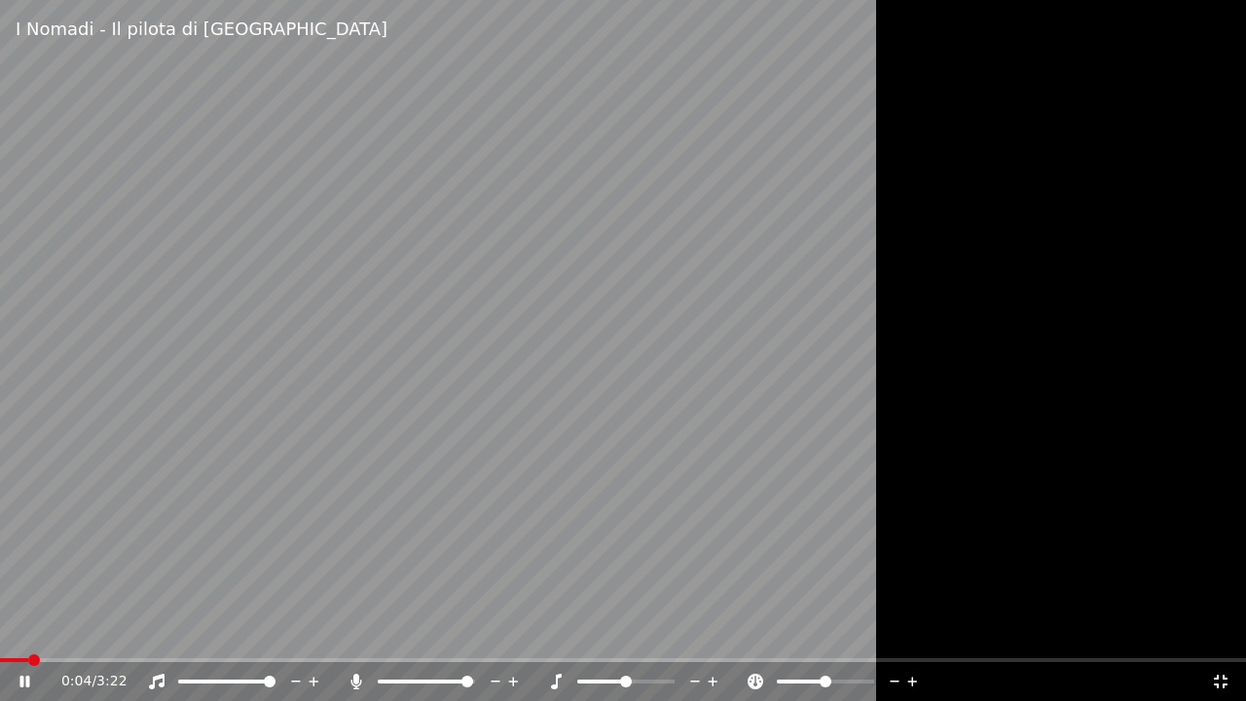
click at [473, 632] on span at bounding box center [467, 682] width 12 height 12
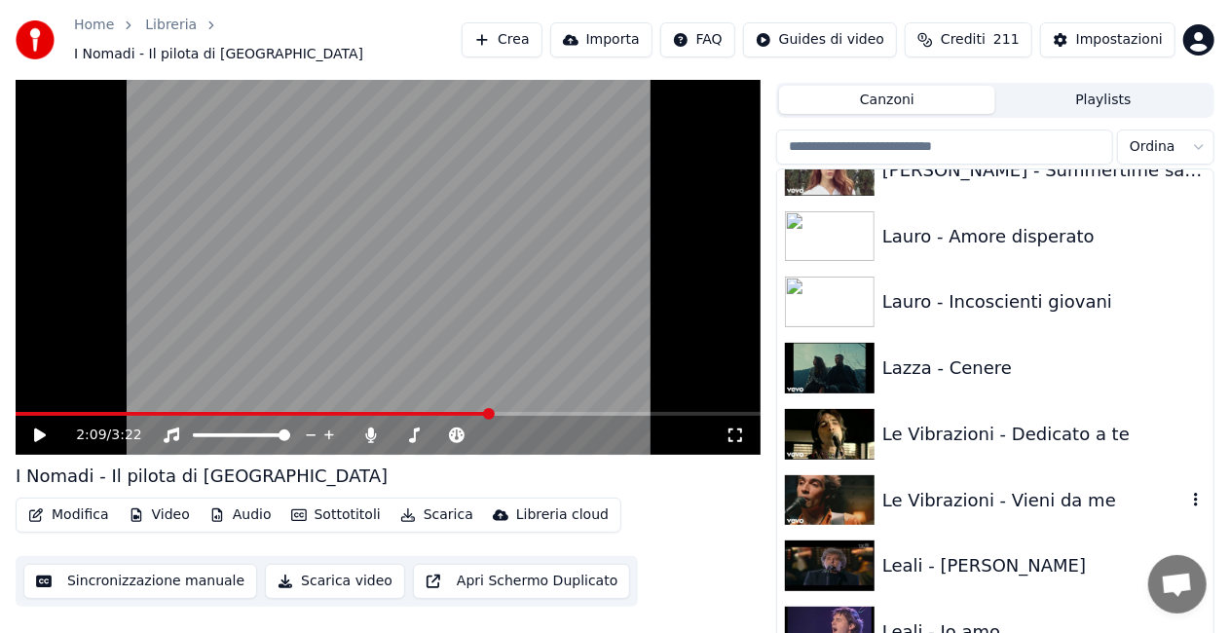
scroll to position [13240, 0]
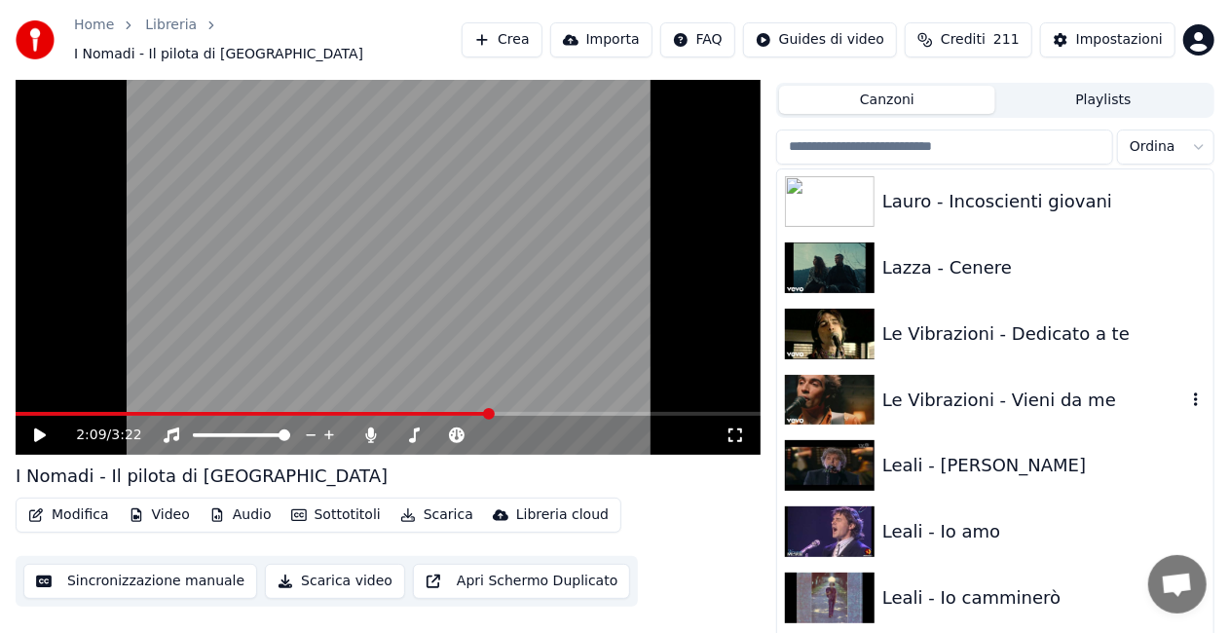
click at [1003, 395] on div "Le Vibrazioni - Vieni da me" at bounding box center [1034, 400] width 304 height 27
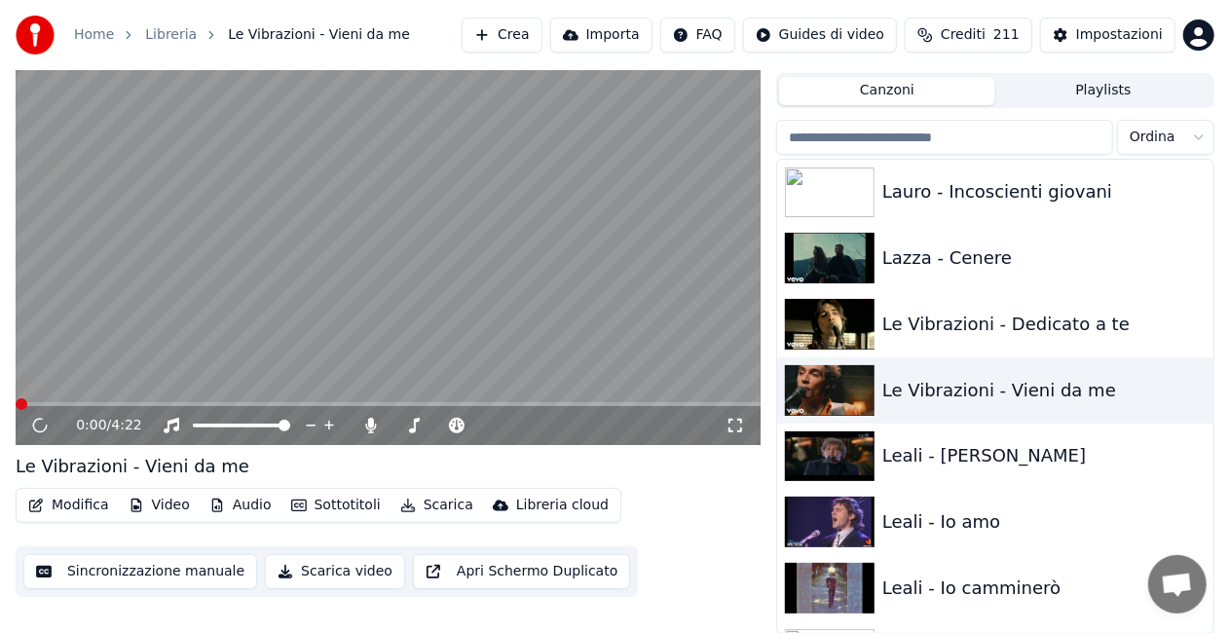
click at [728, 429] on icon at bounding box center [735, 426] width 14 height 14
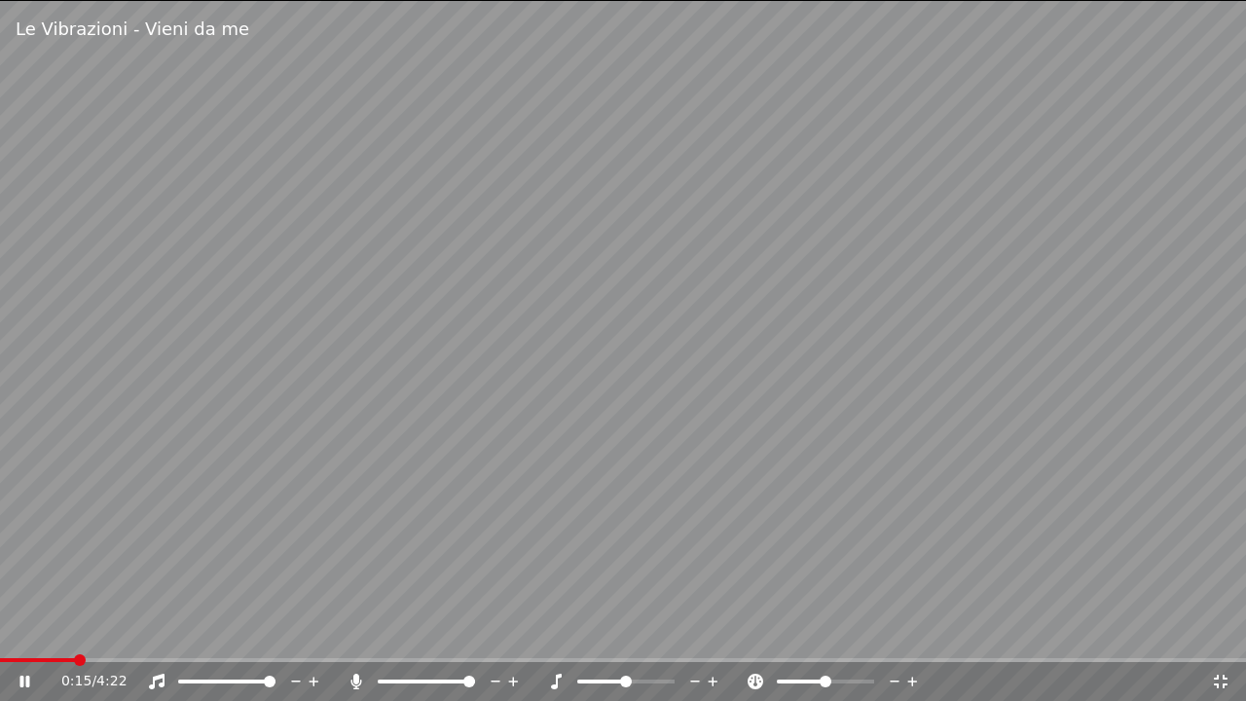
click at [355, 632] on div "0:15 / 4:22" at bounding box center [623, 681] width 1246 height 39
click at [356, 632] on div at bounding box center [435, 681] width 176 height 19
click at [358, 632] on icon at bounding box center [355, 682] width 11 height 16
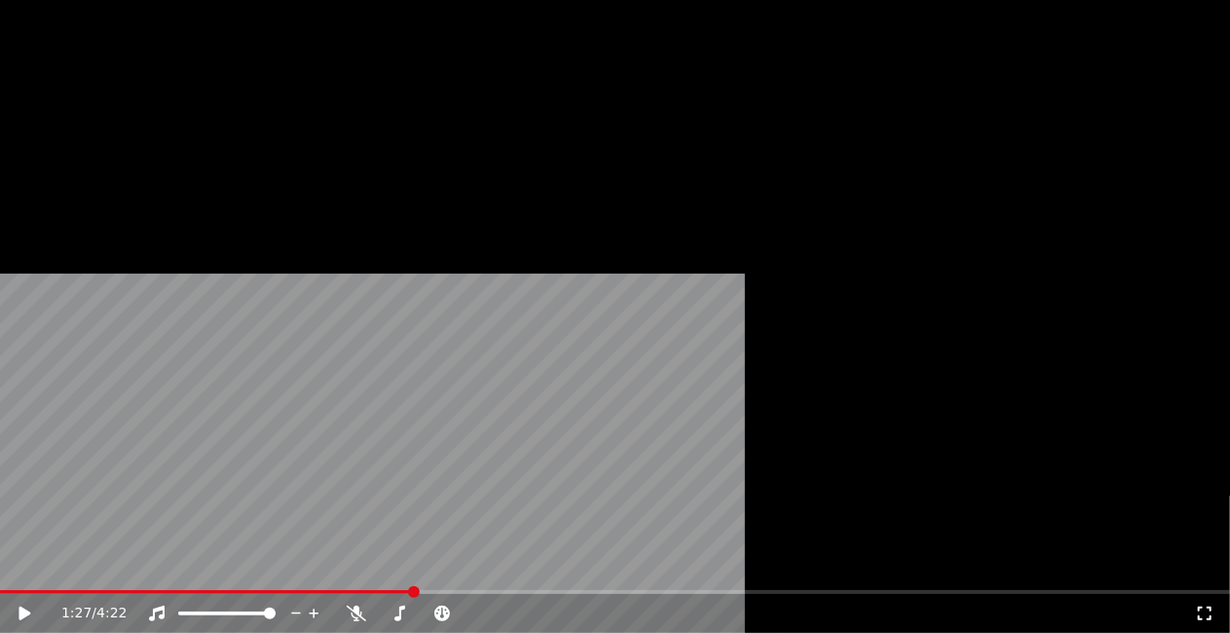
scroll to position [16550, 0]
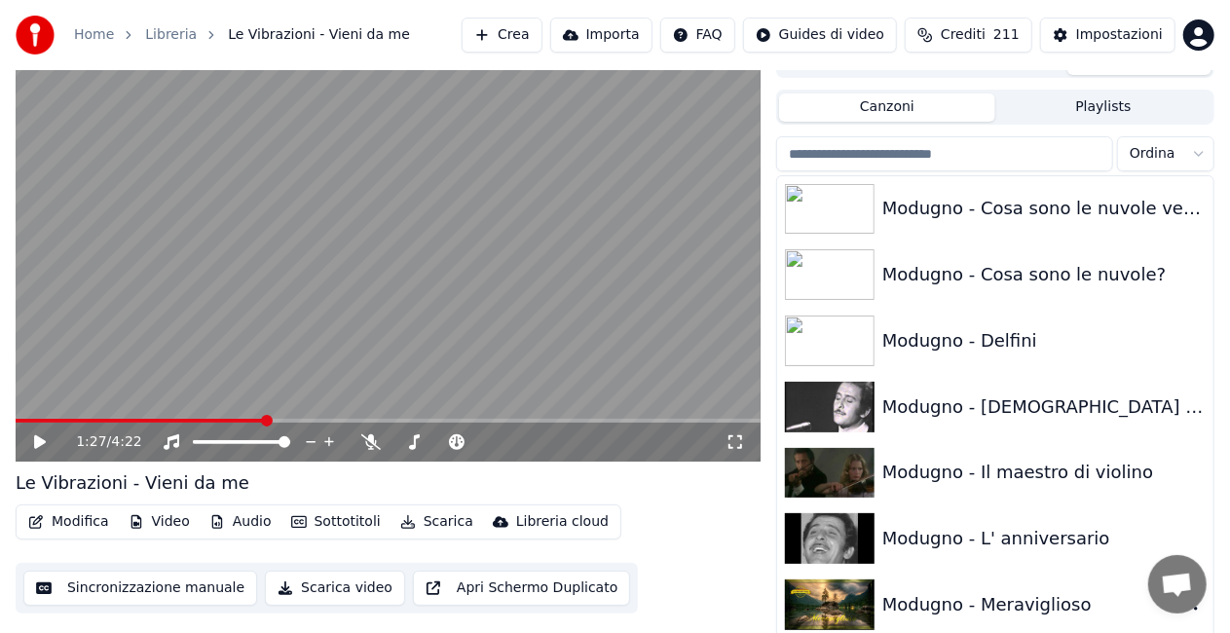
drag, startPoint x: 981, startPoint y: 613, endPoint x: 978, endPoint y: 596, distance: 17.8
click at [981, 609] on div "Modugno - Meraviglioso" at bounding box center [1034, 604] width 304 height 27
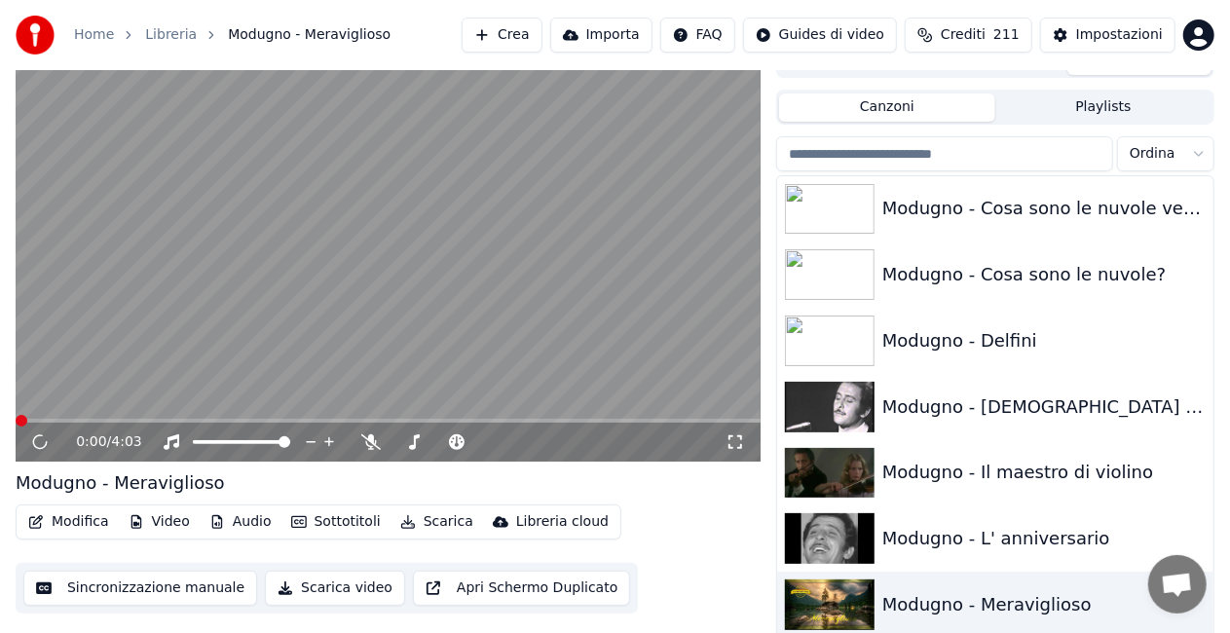
click at [731, 436] on icon at bounding box center [735, 442] width 14 height 14
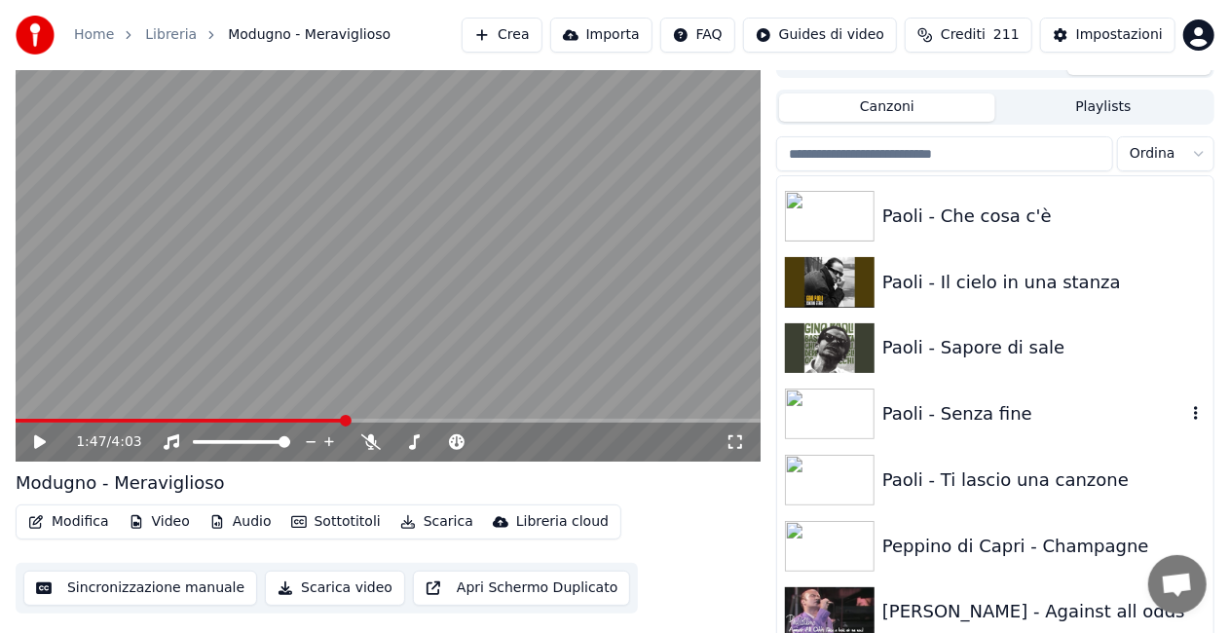
scroll to position [18692, 0]
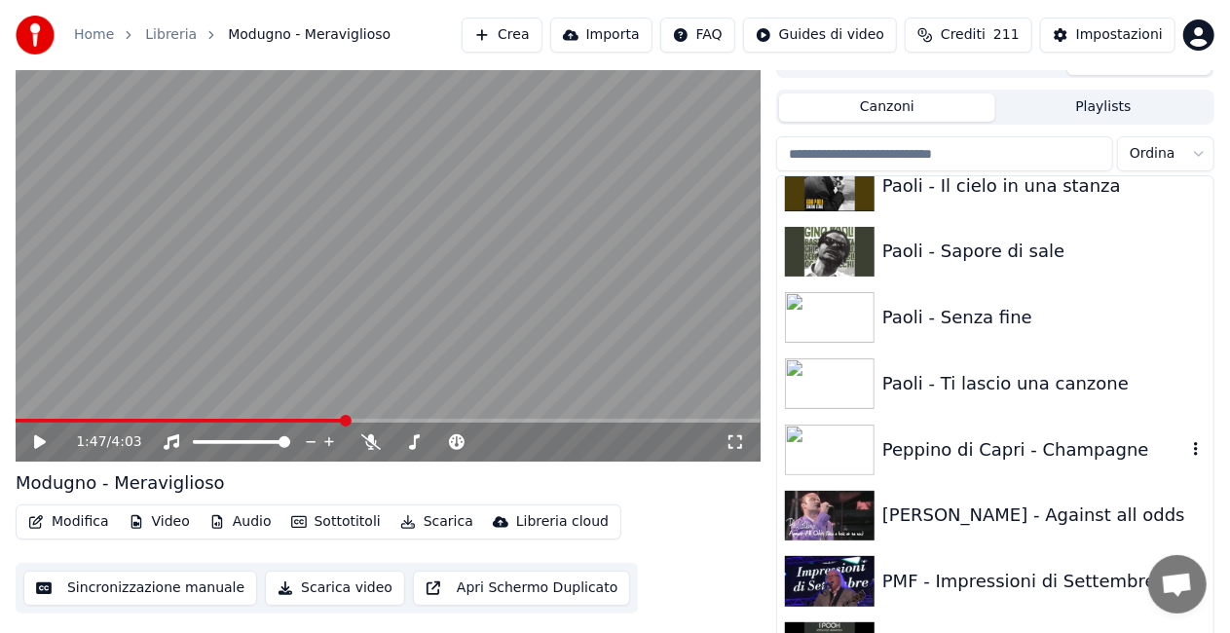
click at [1012, 437] on div "Peppino di Capri - Champagne" at bounding box center [1034, 449] width 304 height 27
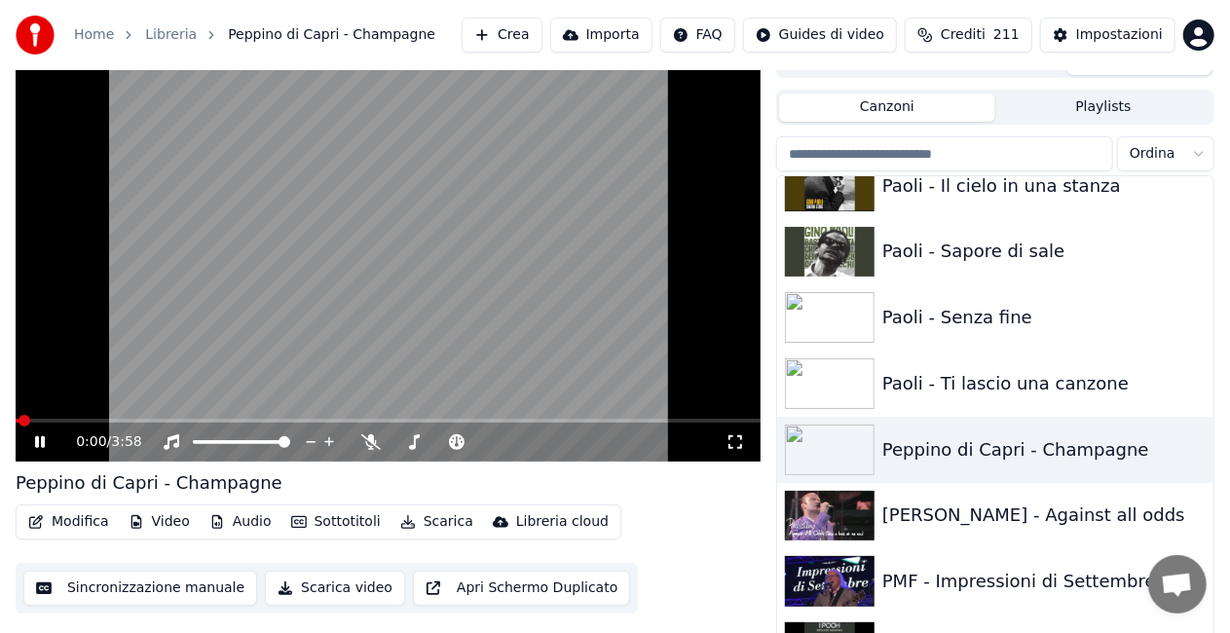
click at [735, 443] on icon at bounding box center [734, 442] width 19 height 16
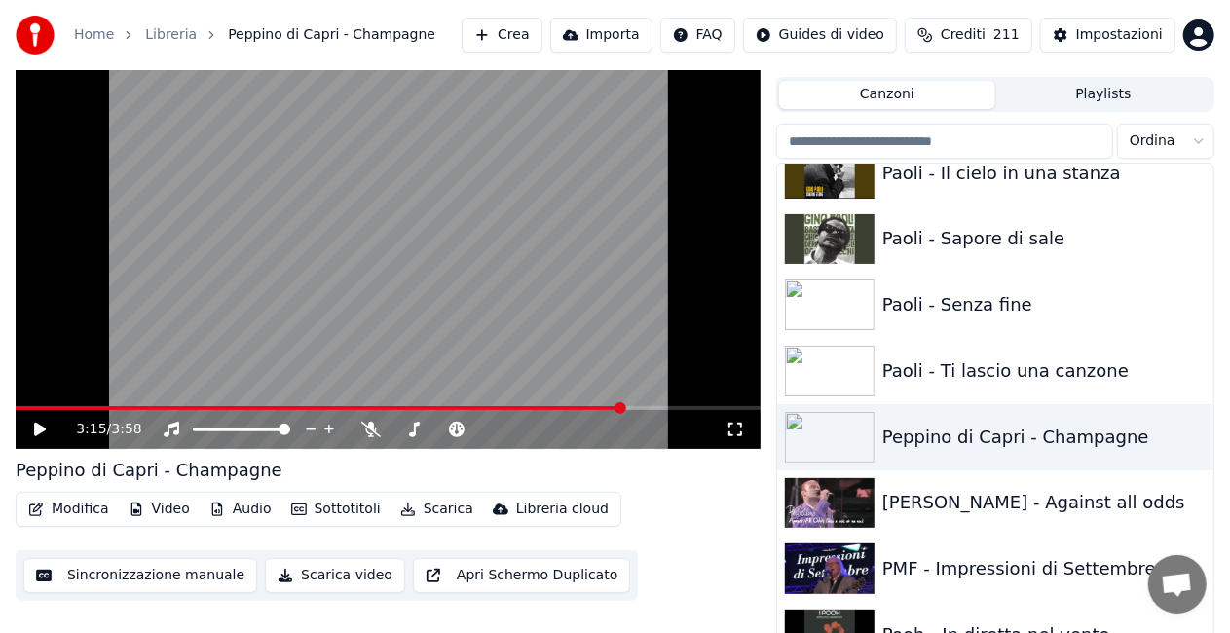
scroll to position [44, 0]
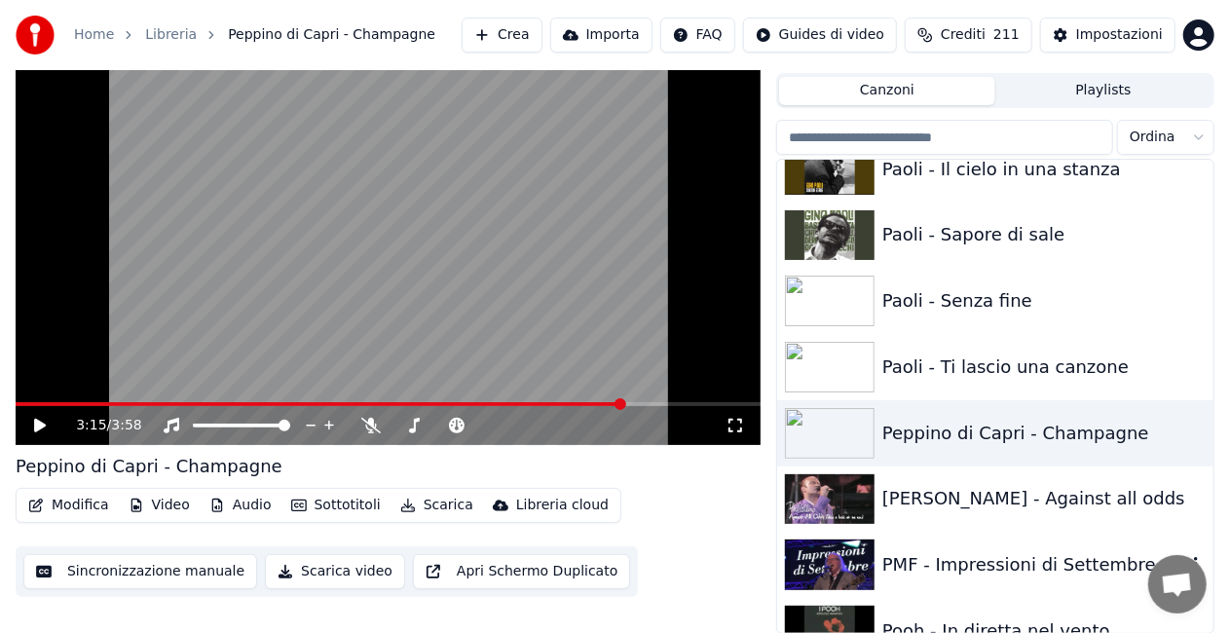
drag, startPoint x: 987, startPoint y: 561, endPoint x: 936, endPoint y: 549, distance: 52.9
click at [987, 561] on div "PMF - Impressioni di Settembre" at bounding box center [1034, 564] width 304 height 27
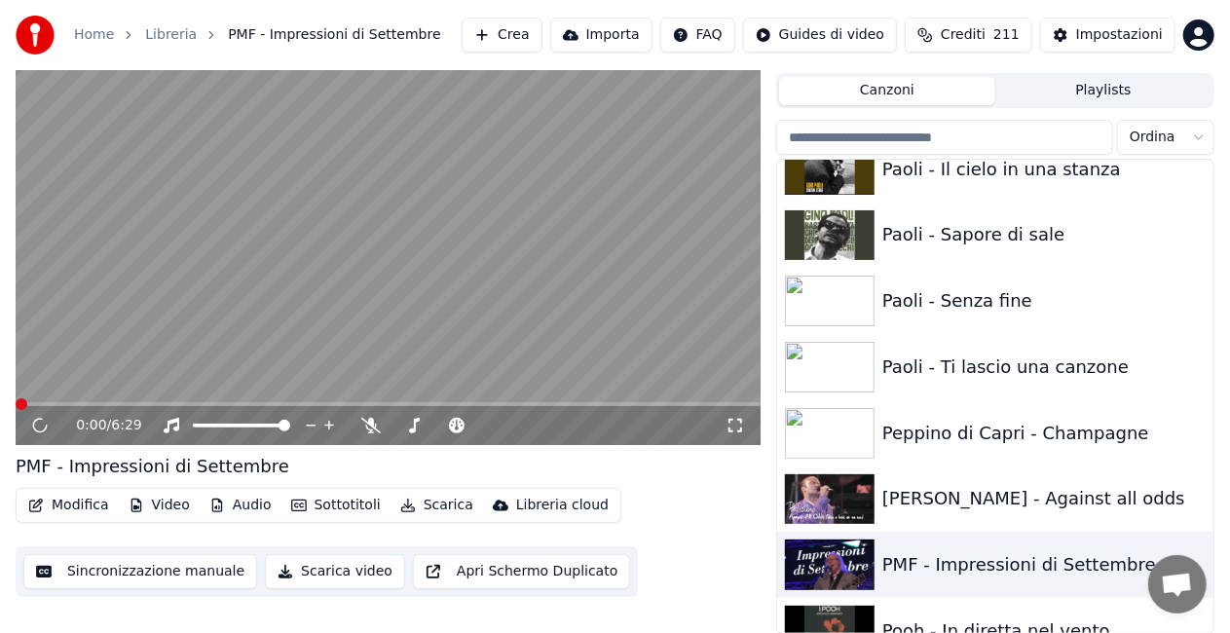
click at [742, 428] on icon at bounding box center [734, 426] width 19 height 16
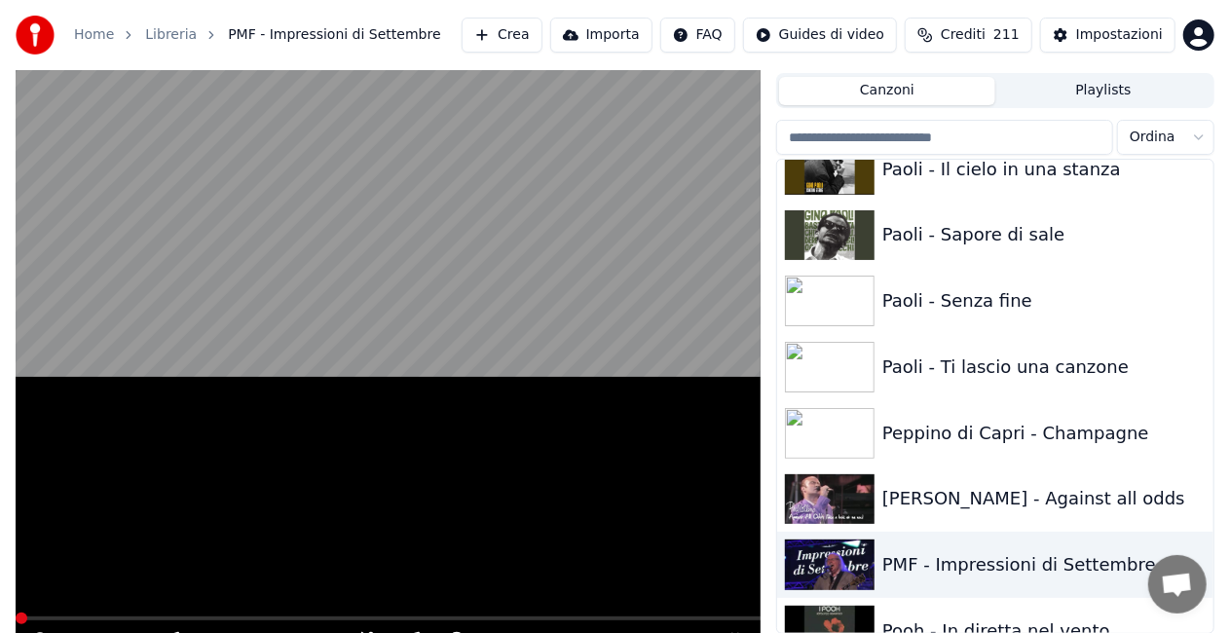
scroll to position [27, 0]
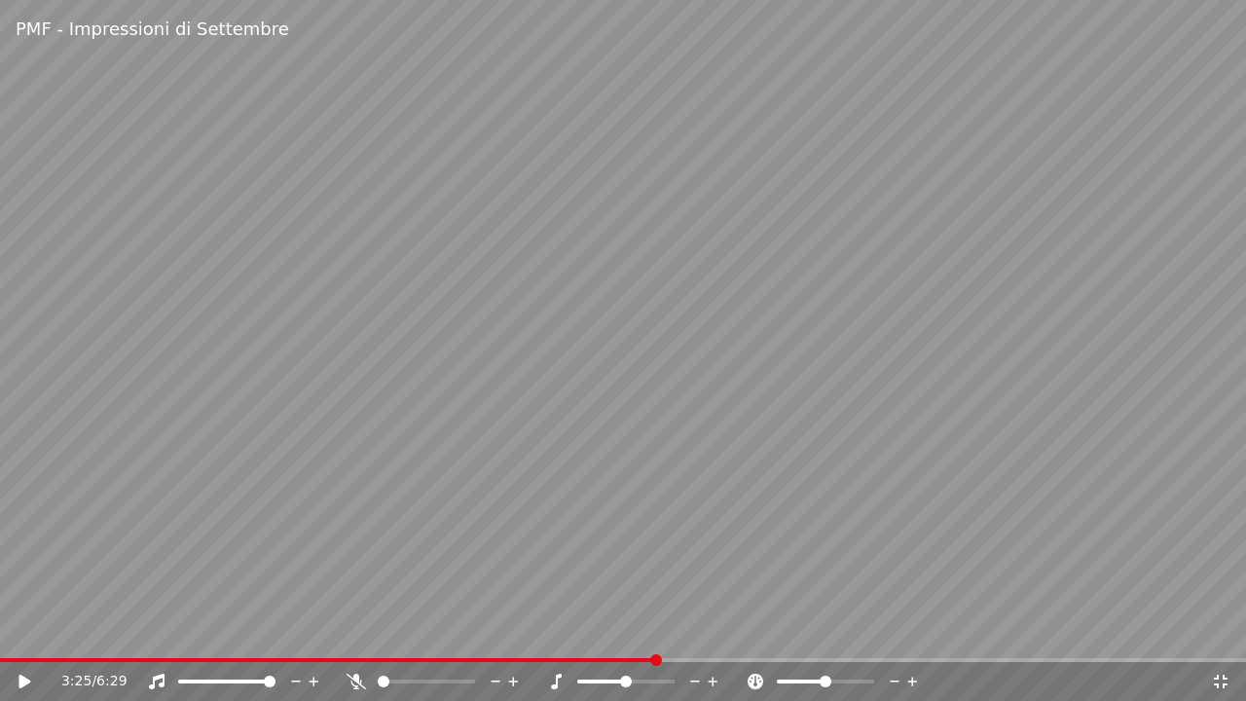
click at [195, 632] on div "3:25 / 6:29" at bounding box center [623, 681] width 1246 height 39
click at [195, 632] on span at bounding box center [97, 660] width 195 height 4
click at [234, 632] on span at bounding box center [623, 660] width 1246 height 4
click at [355, 632] on icon at bounding box center [356, 682] width 19 height 16
click at [361, 632] on icon at bounding box center [356, 682] width 19 height 16
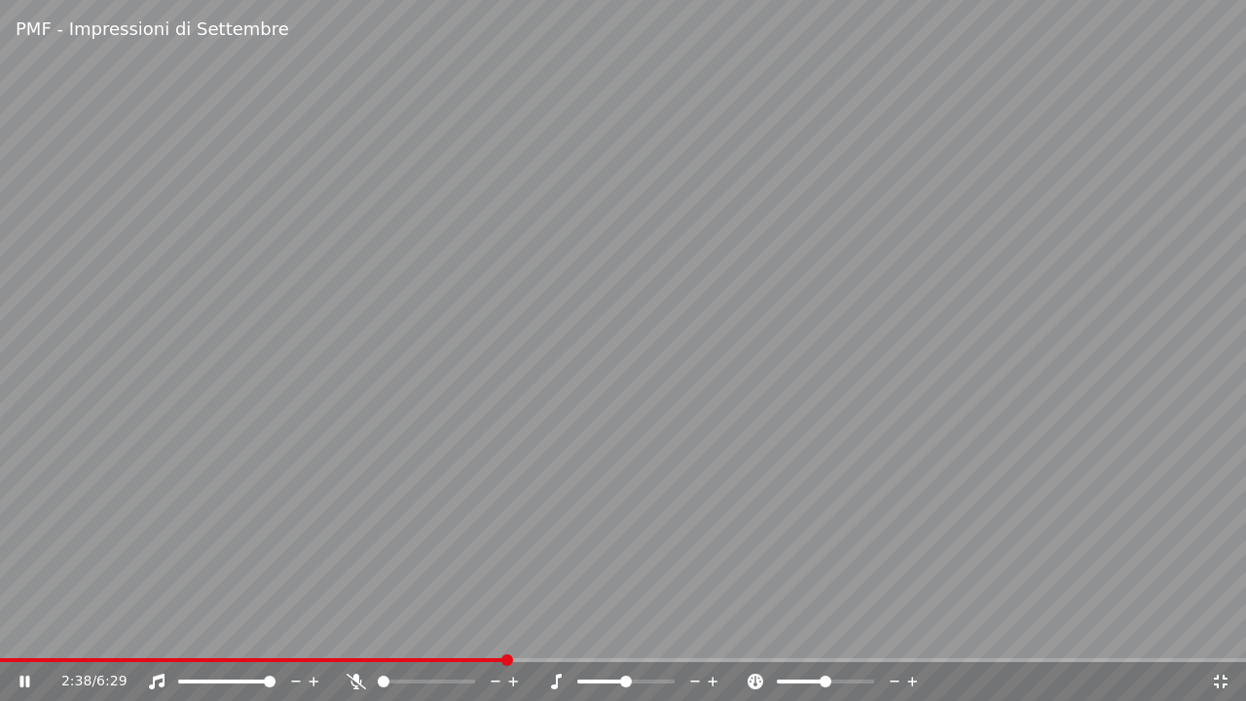
click at [362, 632] on icon at bounding box center [356, 682] width 19 height 16
click at [354, 632] on icon at bounding box center [355, 682] width 11 height 16
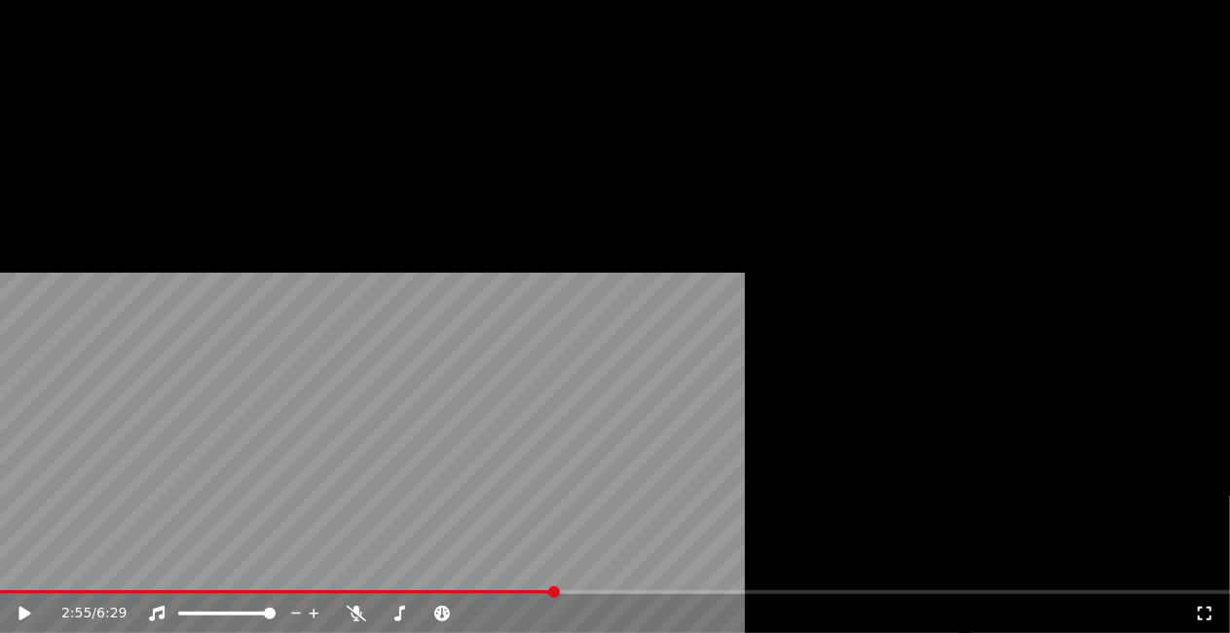
scroll to position [22197, 0]
